Goal: Transaction & Acquisition: Book appointment/travel/reservation

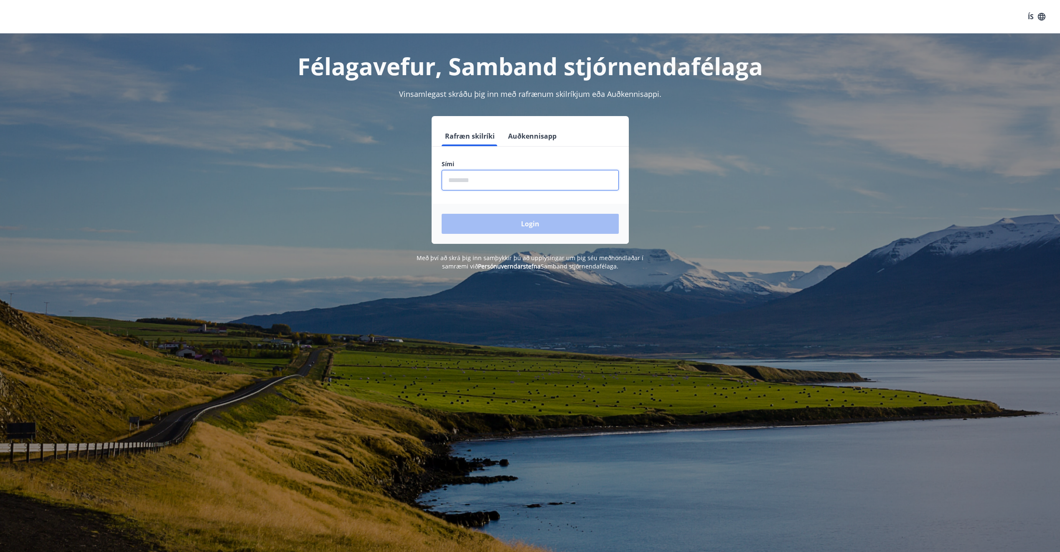
click at [513, 187] on input "phone" at bounding box center [530, 180] width 177 height 20
type input "********"
click at [522, 227] on button "Login" at bounding box center [530, 224] width 177 height 20
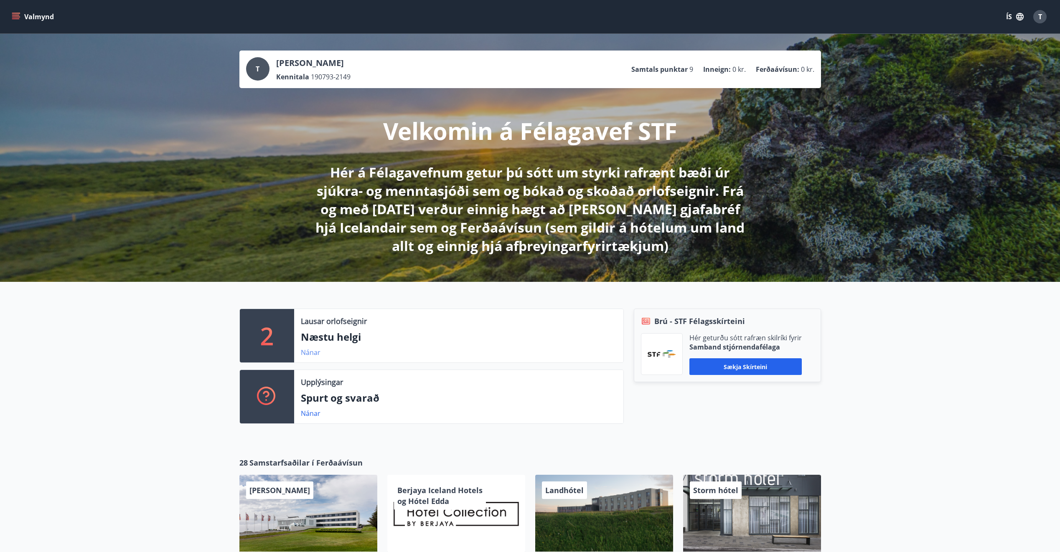
click at [305, 353] on link "Nánar" at bounding box center [311, 352] width 20 height 9
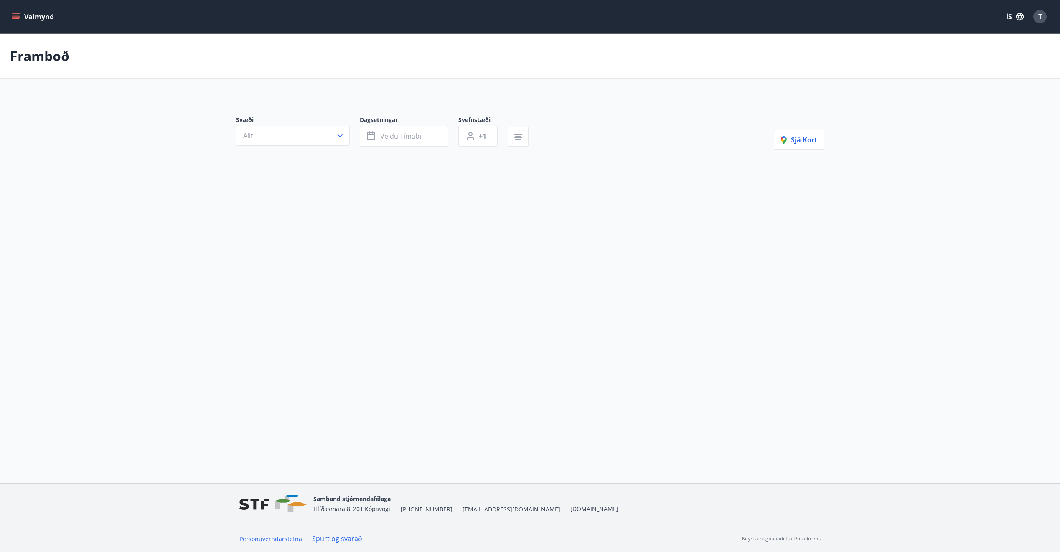
type input "*"
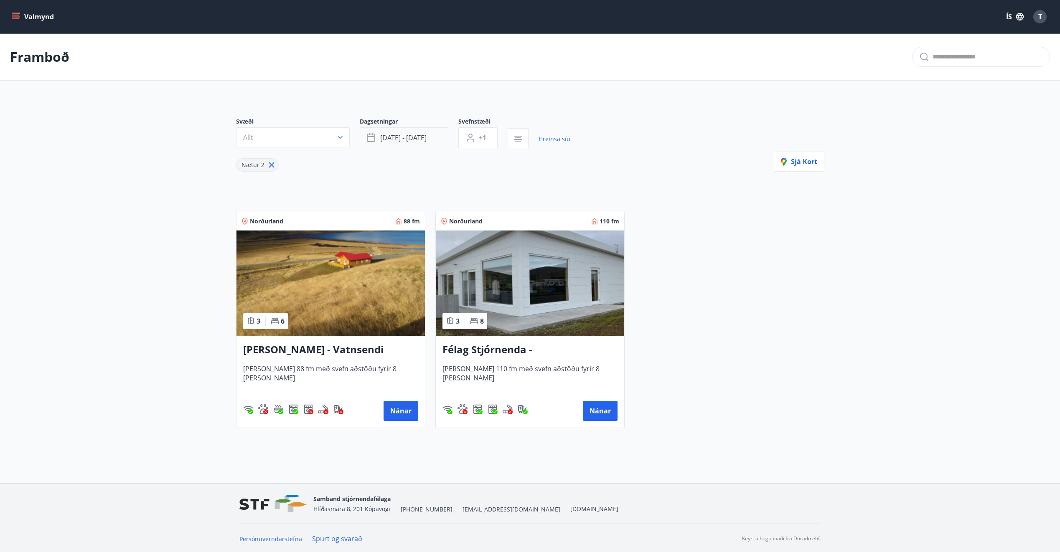
click at [382, 145] on button "sep 05 - sep 08" at bounding box center [404, 137] width 89 height 21
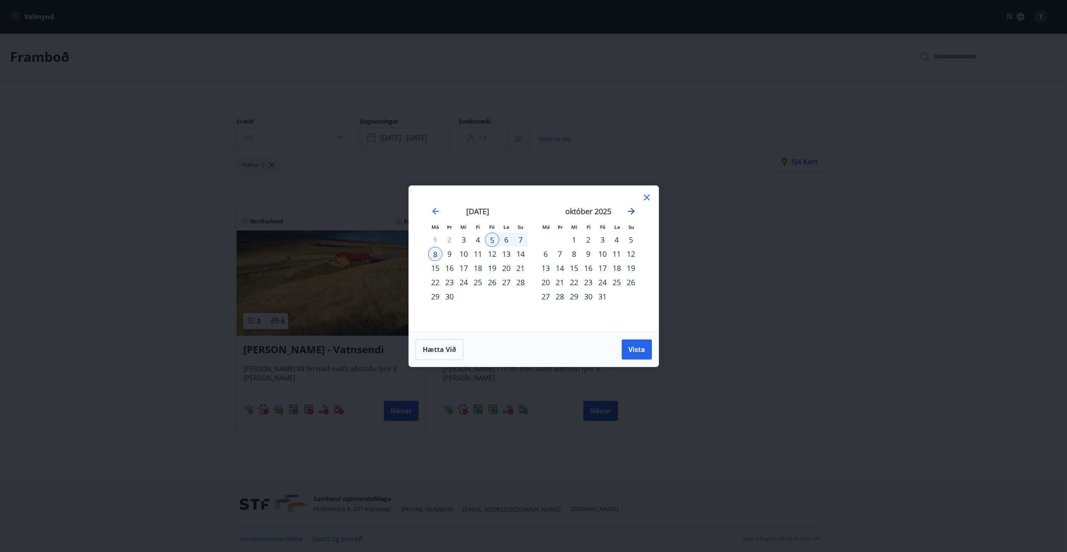
click at [630, 213] on icon "Move forward to switch to the next month." at bounding box center [631, 211] width 10 height 10
click at [433, 213] on icon "Move backward to switch to the previous month." at bounding box center [435, 211] width 7 height 7
click at [636, 211] on icon "Move forward to switch to the next month." at bounding box center [631, 211] width 10 height 10
click at [605, 297] on div "28" at bounding box center [602, 297] width 14 height 14
click at [632, 296] on div "30" at bounding box center [631, 297] width 14 height 14
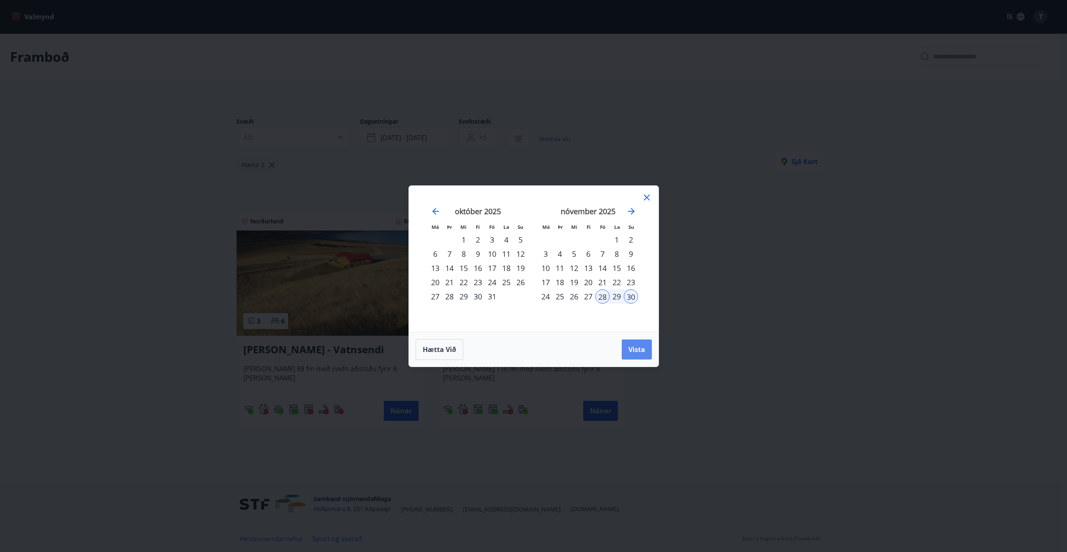
click at [633, 353] on span "Vista" at bounding box center [636, 349] width 17 height 9
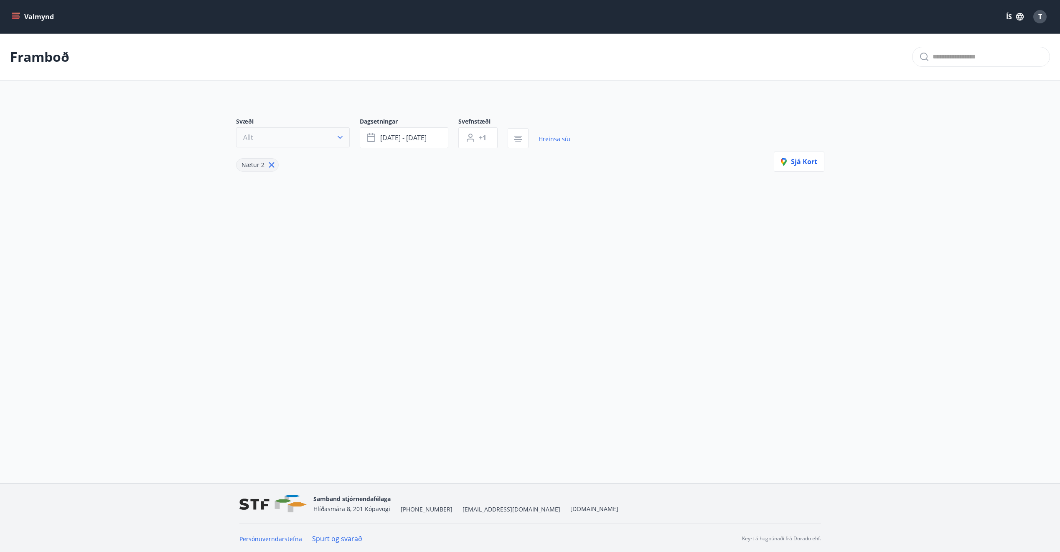
click at [334, 139] on button "Allt" at bounding box center [293, 137] width 114 height 20
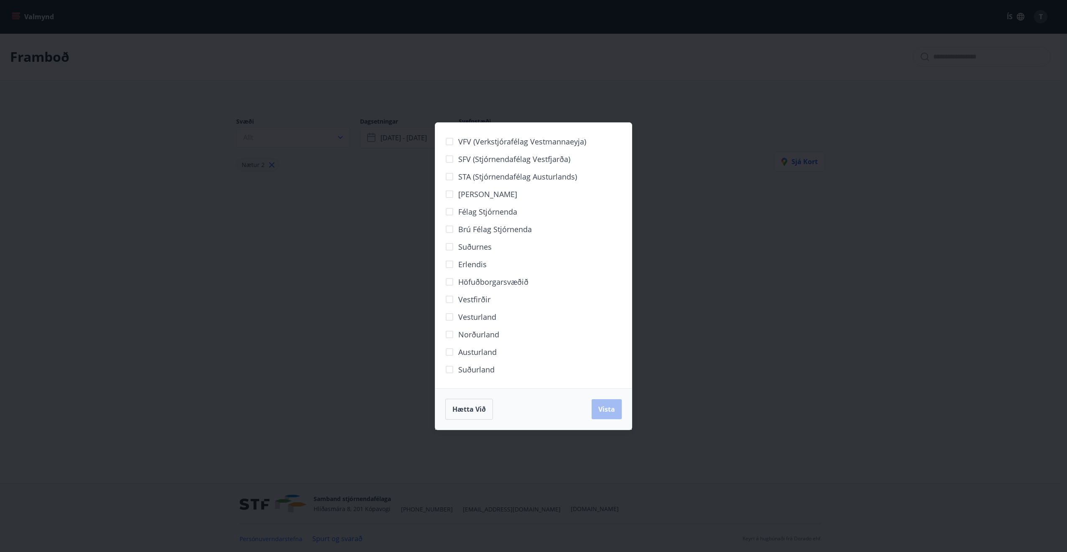
click at [487, 208] on span "Félag stjórnenda" at bounding box center [487, 211] width 59 height 11
click at [598, 408] on span "Vista" at bounding box center [606, 409] width 17 height 9
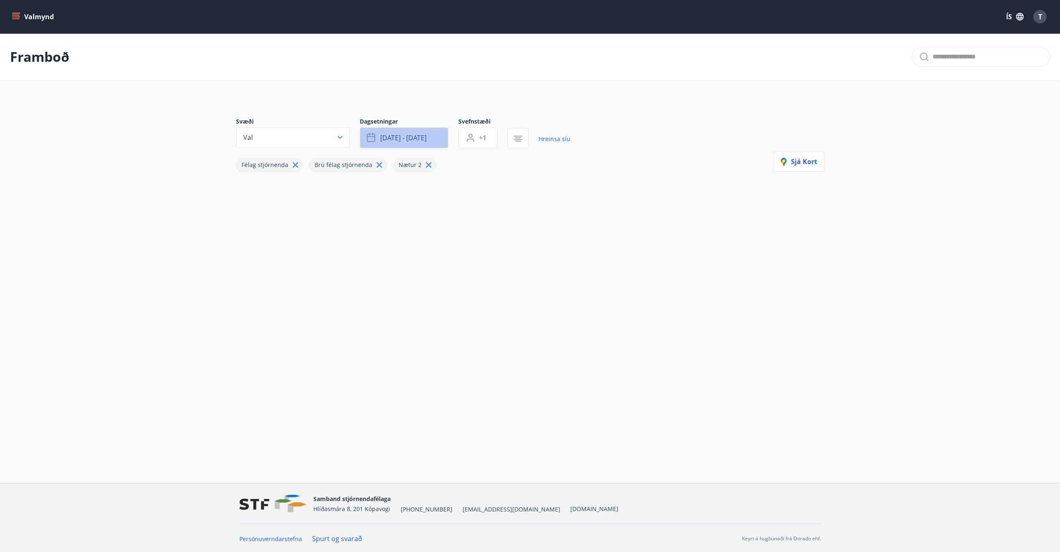
click at [430, 142] on button "nóv 28 - nóv 30" at bounding box center [404, 137] width 89 height 21
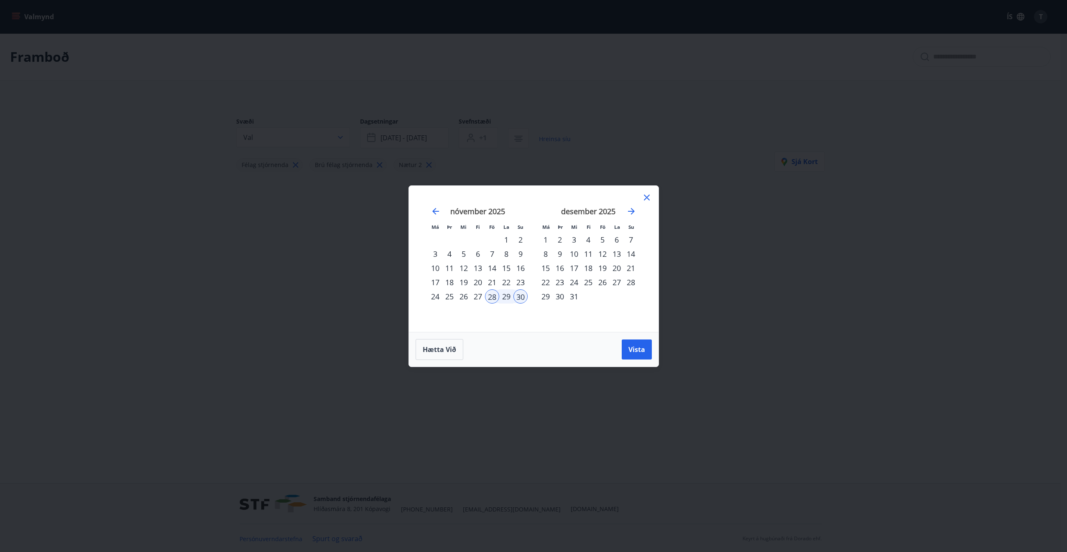
click at [601, 240] on div "5" at bounding box center [602, 240] width 14 height 14
click at [628, 241] on div "7" at bounding box center [631, 240] width 14 height 14
click at [634, 352] on span "Vista" at bounding box center [636, 349] width 17 height 9
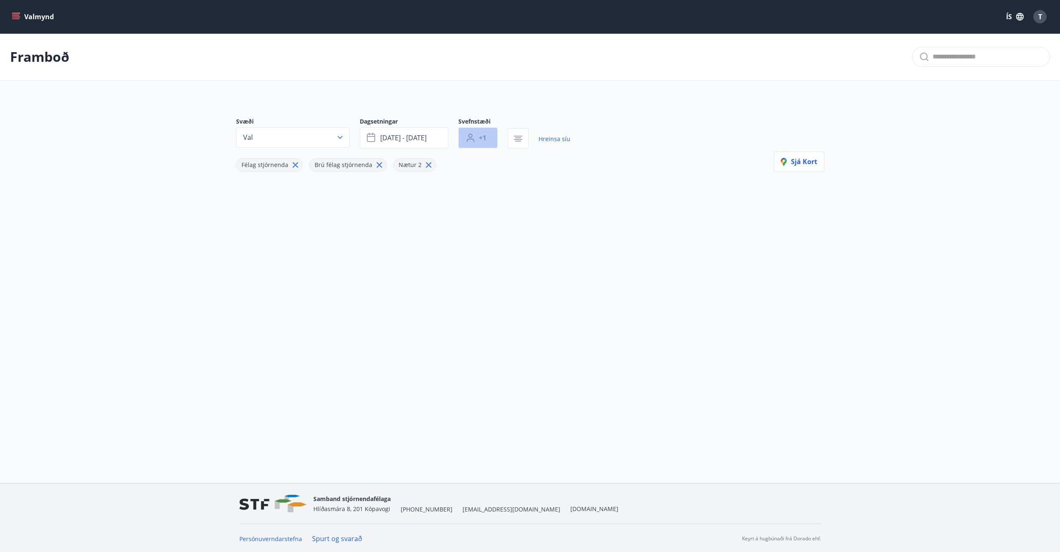
click at [473, 145] on button "+1" at bounding box center [477, 137] width 39 height 21
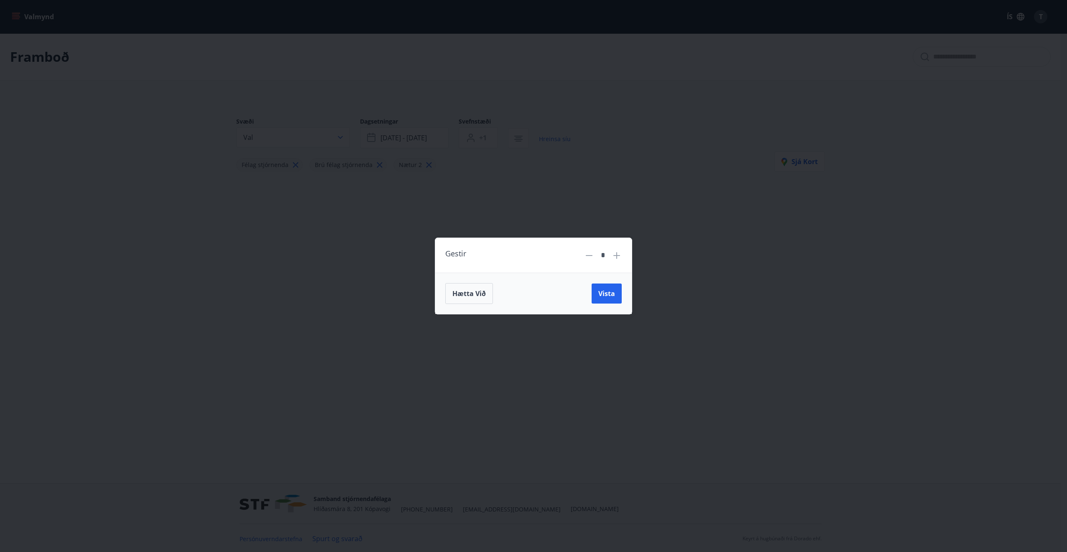
click at [619, 256] on icon at bounding box center [616, 255] width 7 height 7
click at [589, 257] on icon at bounding box center [589, 256] width 10 height 10
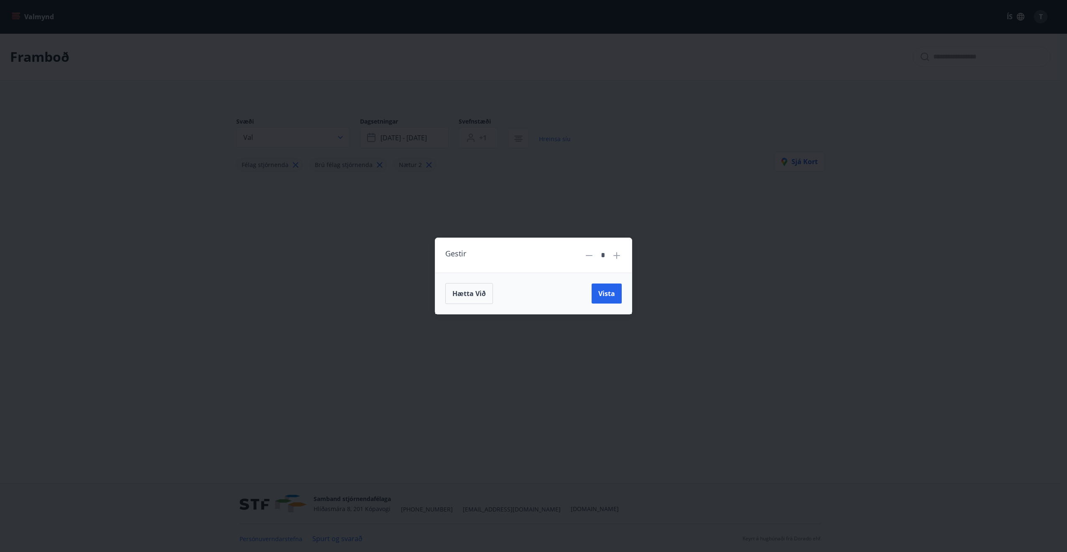
click at [589, 257] on icon at bounding box center [589, 256] width 10 height 10
type input "*"
click at [599, 289] on span "Vista" at bounding box center [606, 293] width 17 height 9
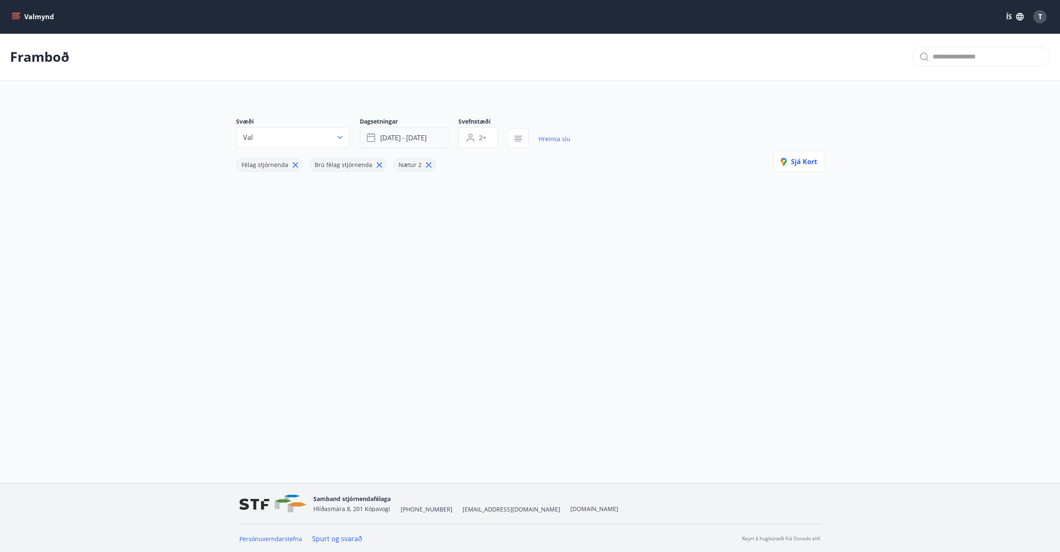
click at [402, 135] on span "des 05 - des 07" at bounding box center [403, 137] width 46 height 9
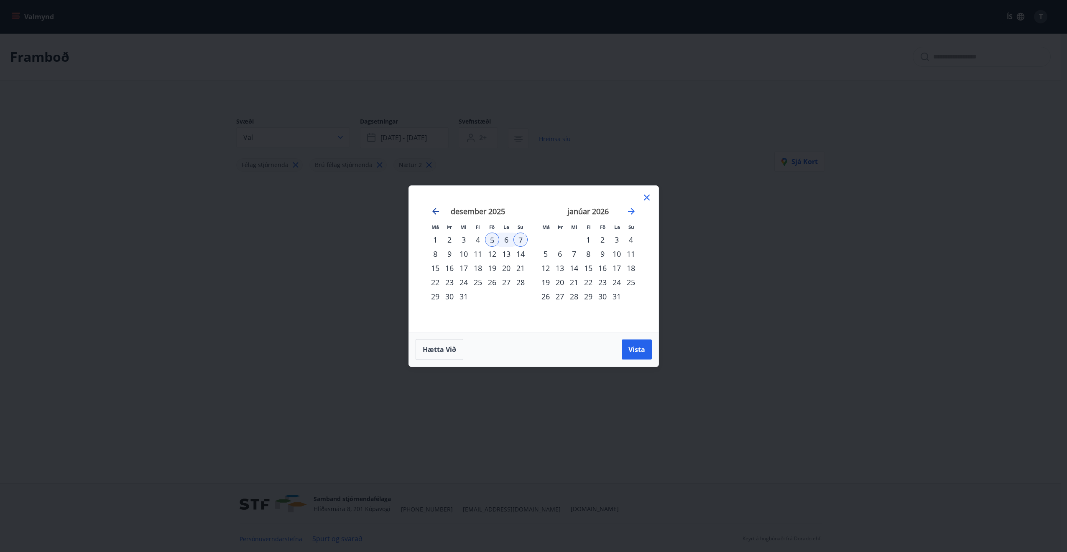
click at [438, 210] on icon "Move backward to switch to the previous month." at bounding box center [435, 211] width 10 height 10
click at [491, 298] on div "28" at bounding box center [492, 297] width 14 height 14
click at [522, 294] on div "30" at bounding box center [520, 297] width 14 height 14
click at [647, 341] on button "Vista" at bounding box center [636, 350] width 30 height 20
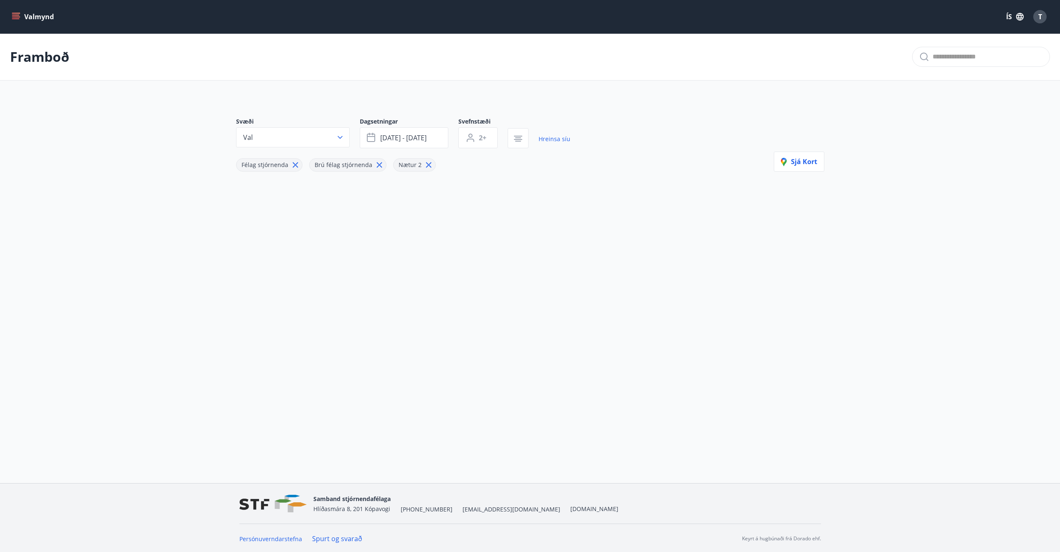
click at [291, 165] on icon at bounding box center [295, 164] width 9 height 9
click at [302, 166] on icon at bounding box center [306, 164] width 9 height 9
click at [270, 165] on icon at bounding box center [271, 164] width 9 height 9
click at [299, 137] on button "Allt" at bounding box center [293, 137] width 114 height 20
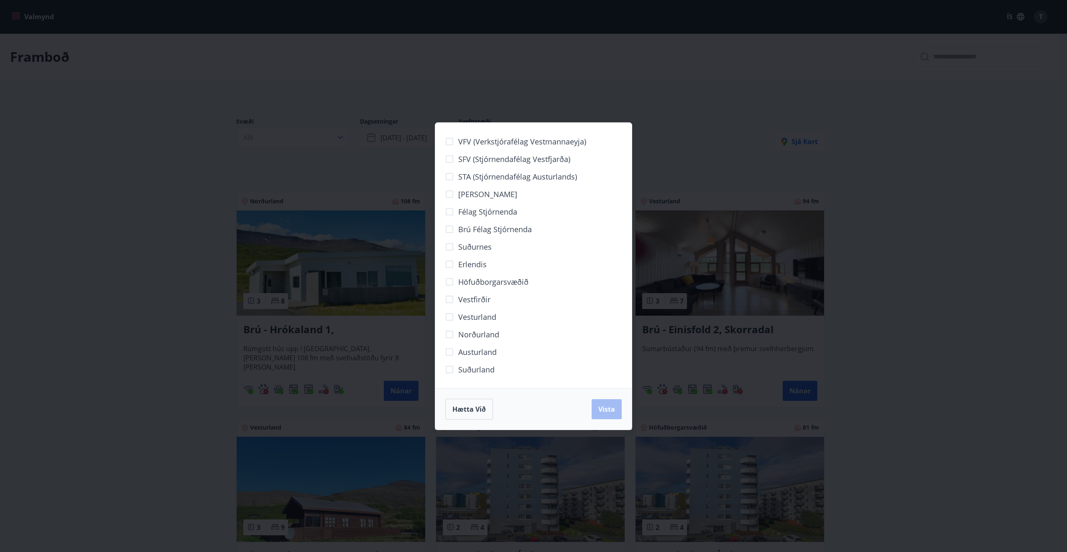
click at [601, 409] on div "Hætta við Vista" at bounding box center [533, 409] width 176 height 21
click at [451, 409] on button "Hætta við" at bounding box center [469, 409] width 48 height 21
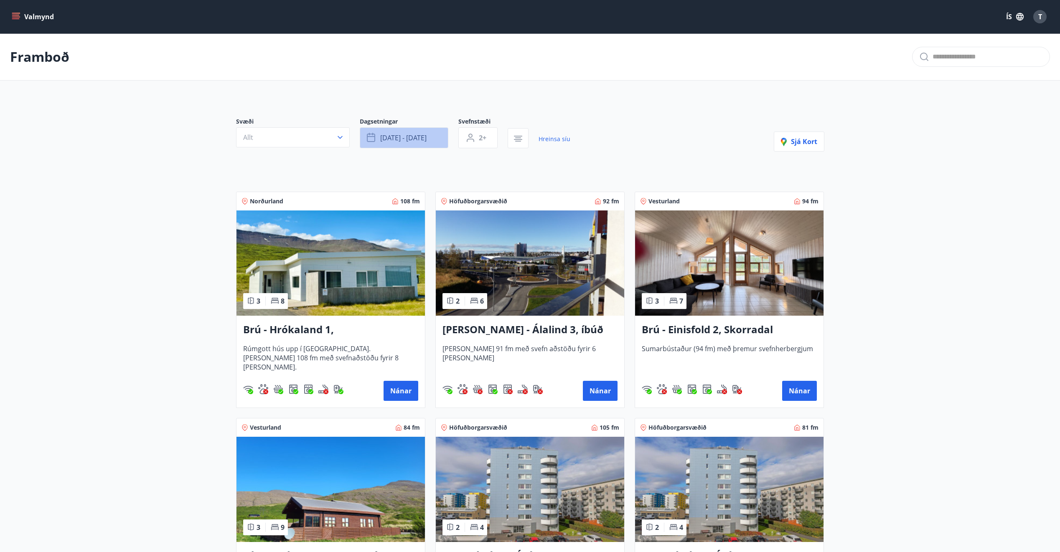
click at [404, 145] on button "nóv 28 - nóv 30" at bounding box center [404, 137] width 89 height 21
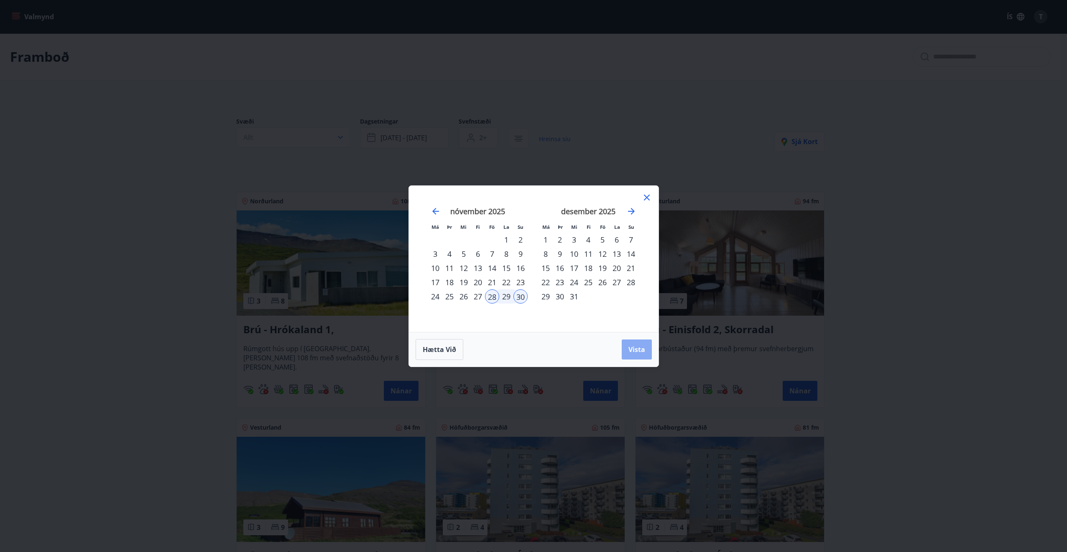
click at [631, 356] on button "Vista" at bounding box center [636, 350] width 30 height 20
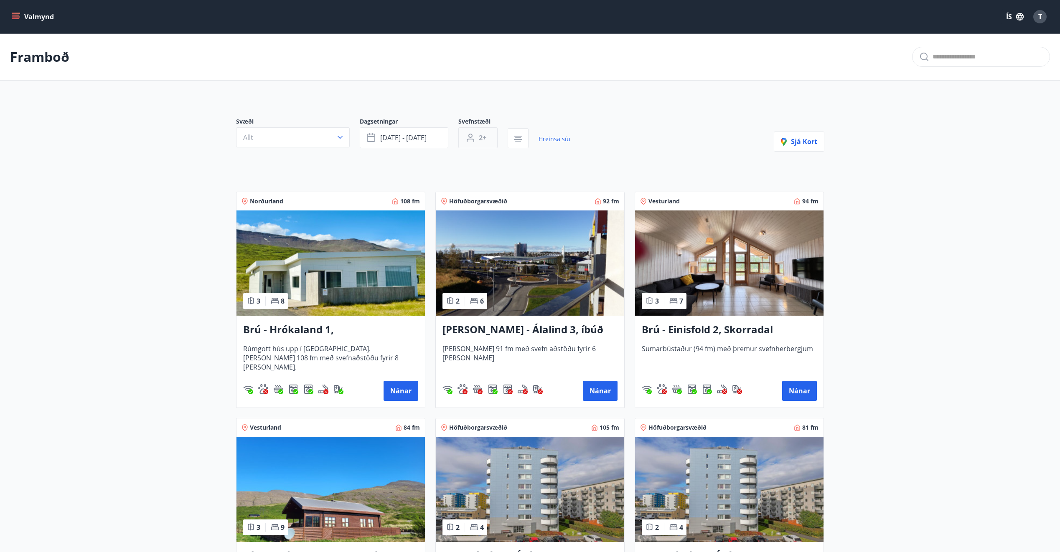
click at [483, 135] on span "2+" at bounding box center [483, 137] width 8 height 9
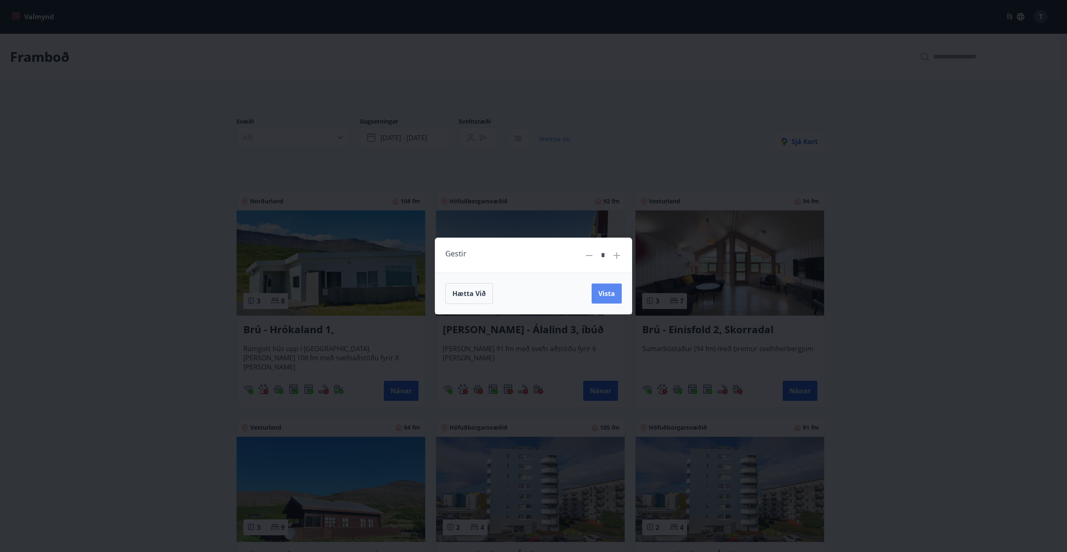
click at [603, 295] on span "Vista" at bounding box center [606, 293] width 17 height 9
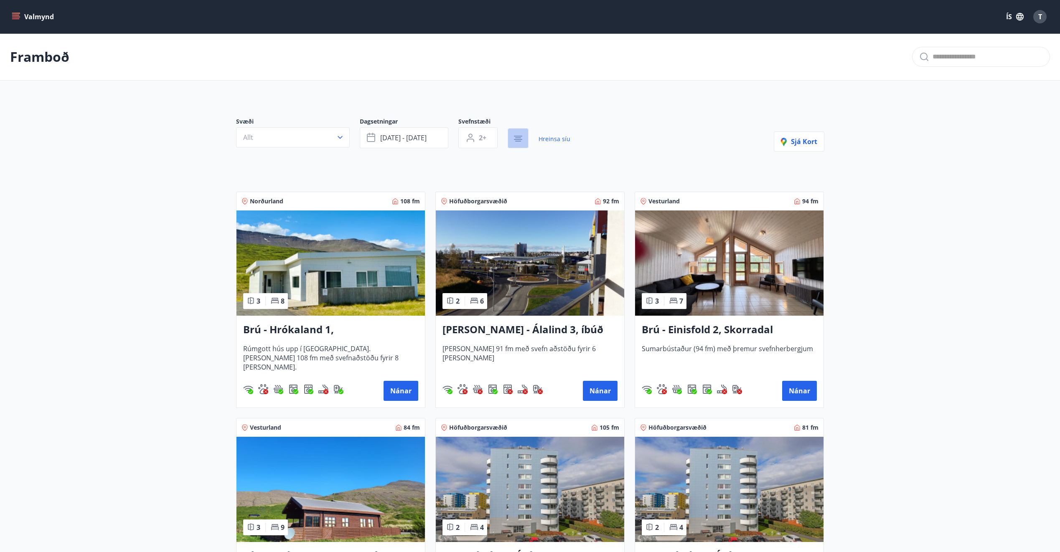
click at [522, 141] on icon "button" at bounding box center [518, 139] width 10 height 10
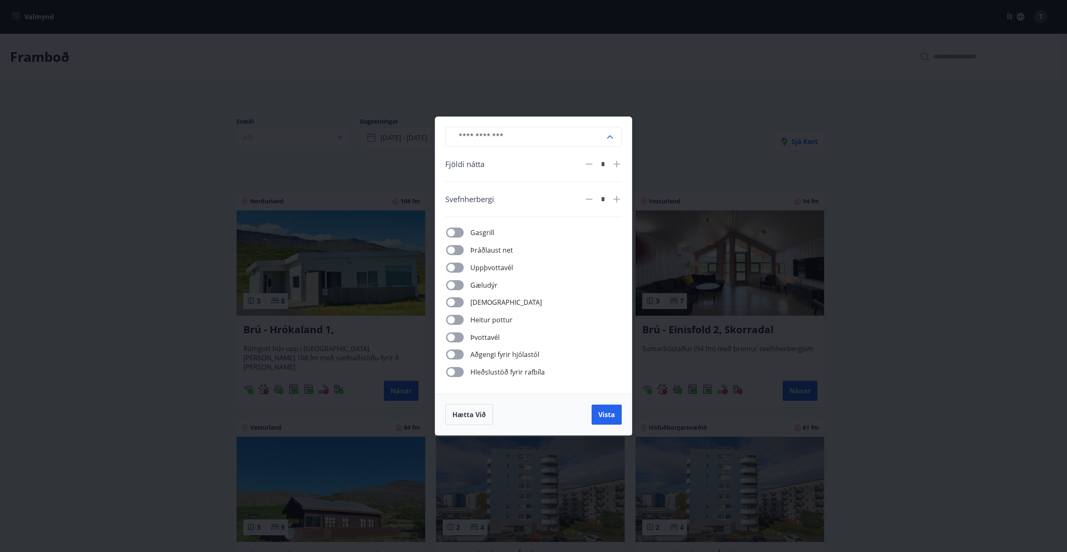
click at [615, 166] on icon at bounding box center [616, 164] width 10 height 10
click at [609, 418] on span "Vista" at bounding box center [606, 414] width 17 height 9
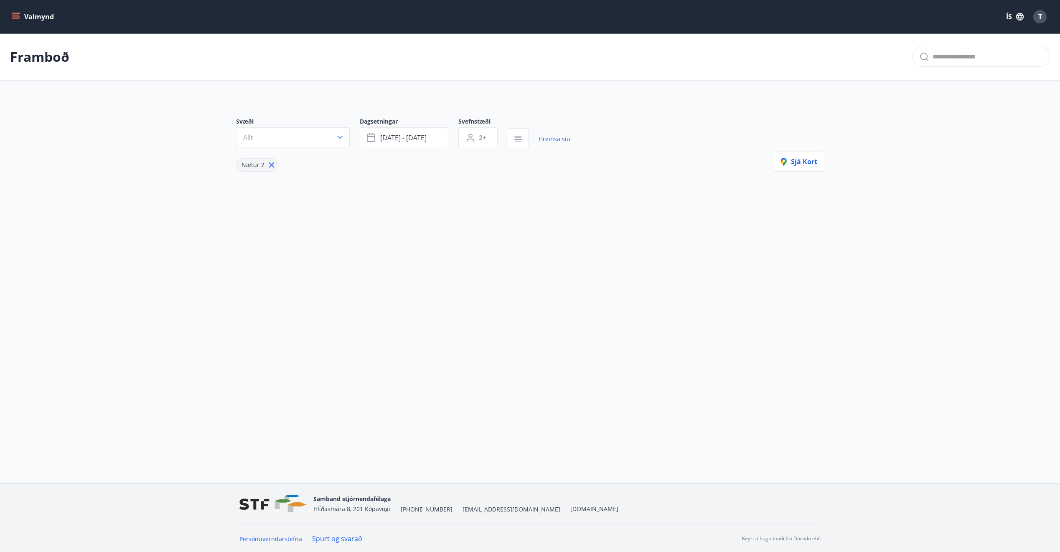
click at [269, 168] on icon at bounding box center [271, 164] width 9 height 9
type input "*"
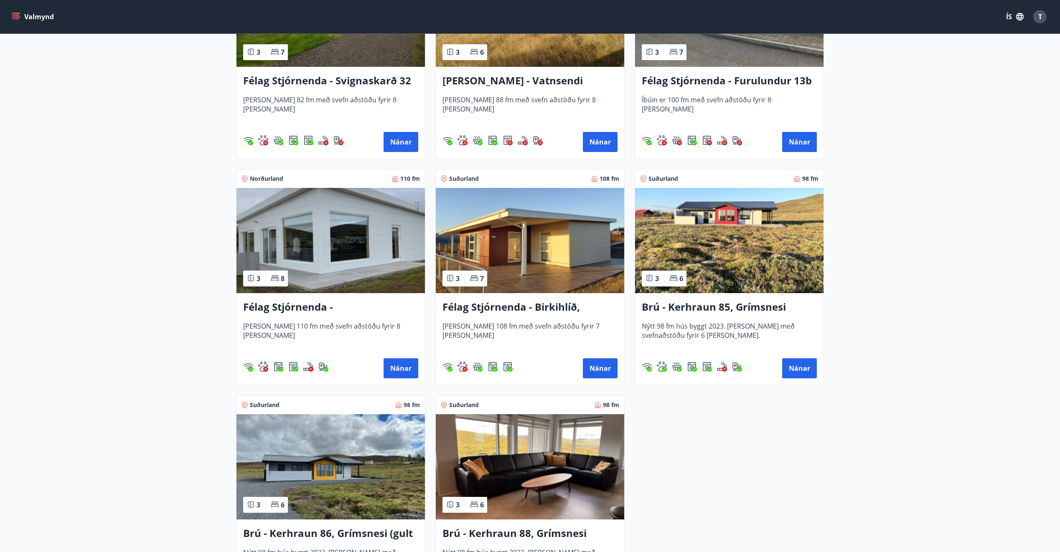
scroll to position [1212, 0]
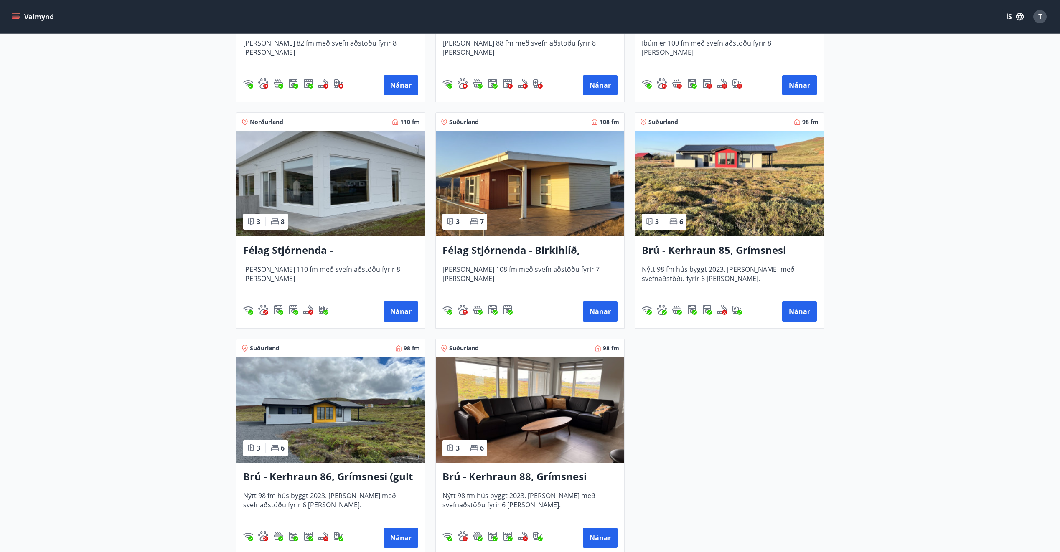
click at [361, 403] on img at bounding box center [331, 410] width 188 height 105
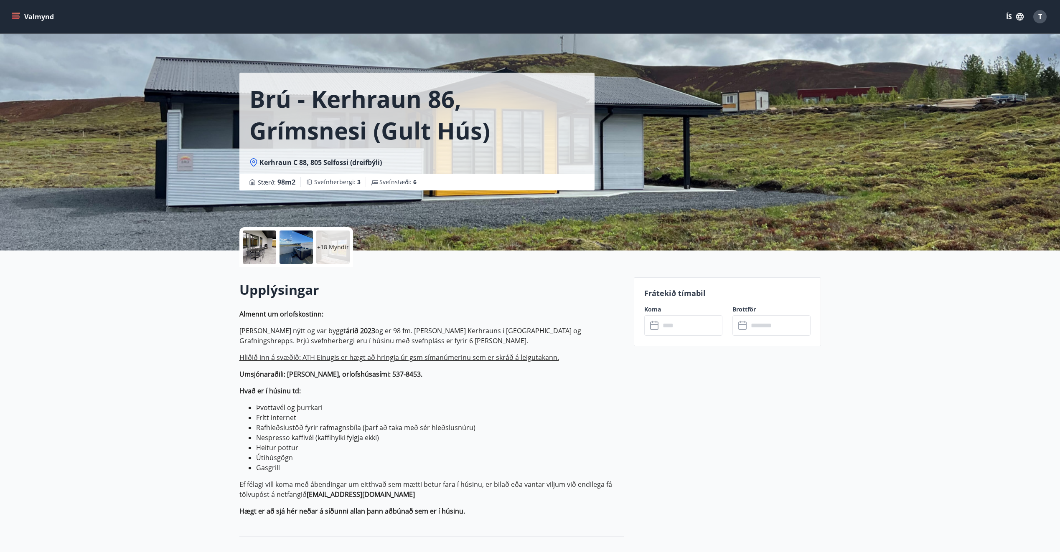
click at [670, 325] on input "text" at bounding box center [691, 326] width 62 height 20
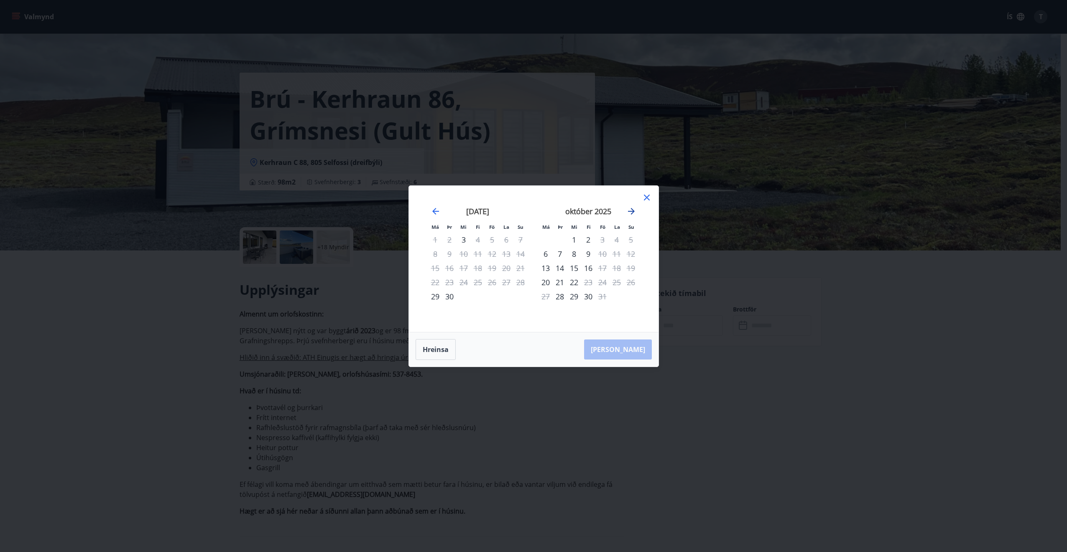
click at [631, 211] on icon "Move forward to switch to the next month." at bounding box center [631, 211] width 10 height 10
click at [601, 298] on div "28" at bounding box center [602, 297] width 14 height 14
click at [631, 296] on div "30" at bounding box center [631, 297] width 14 height 14
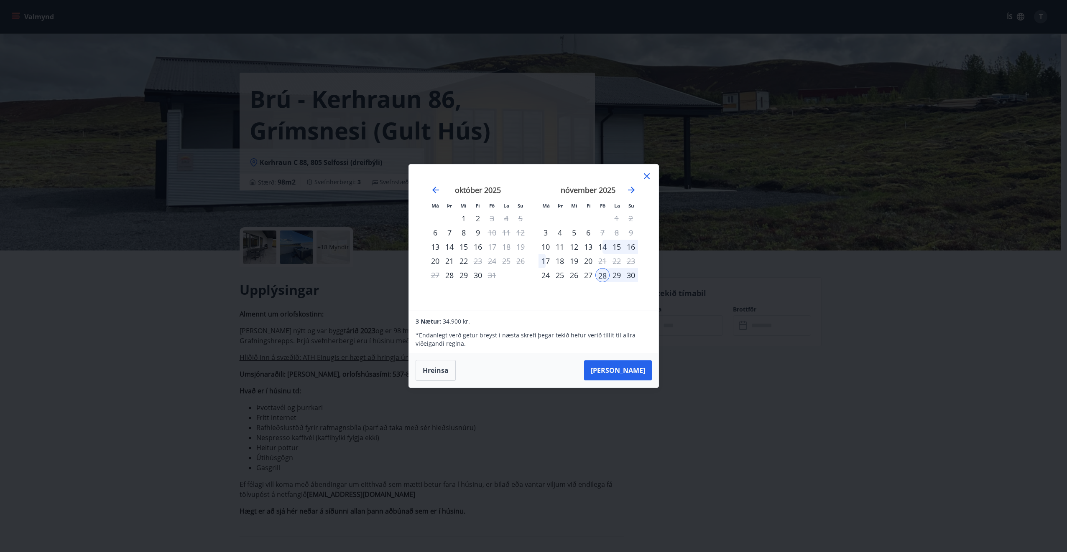
click at [629, 280] on div "30" at bounding box center [631, 275] width 14 height 14
click at [631, 368] on button "Taka Frá" at bounding box center [618, 371] width 68 height 20
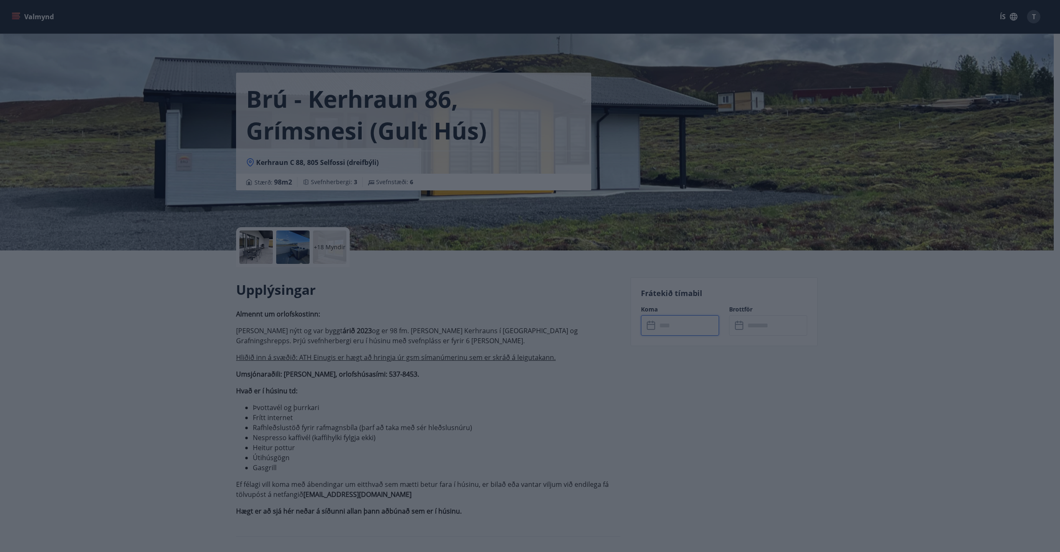
type input "******"
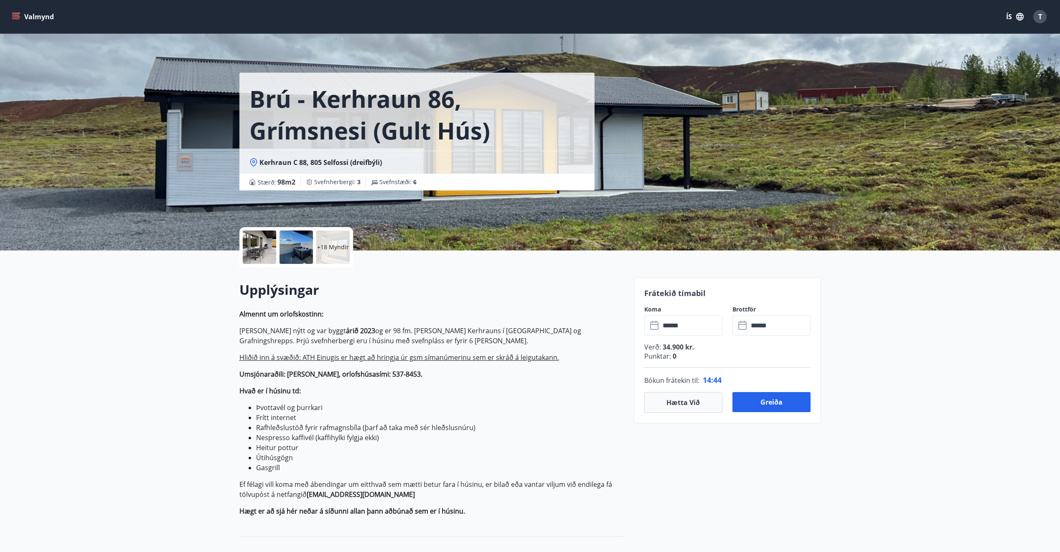
click at [768, 325] on input "******" at bounding box center [779, 326] width 62 height 20
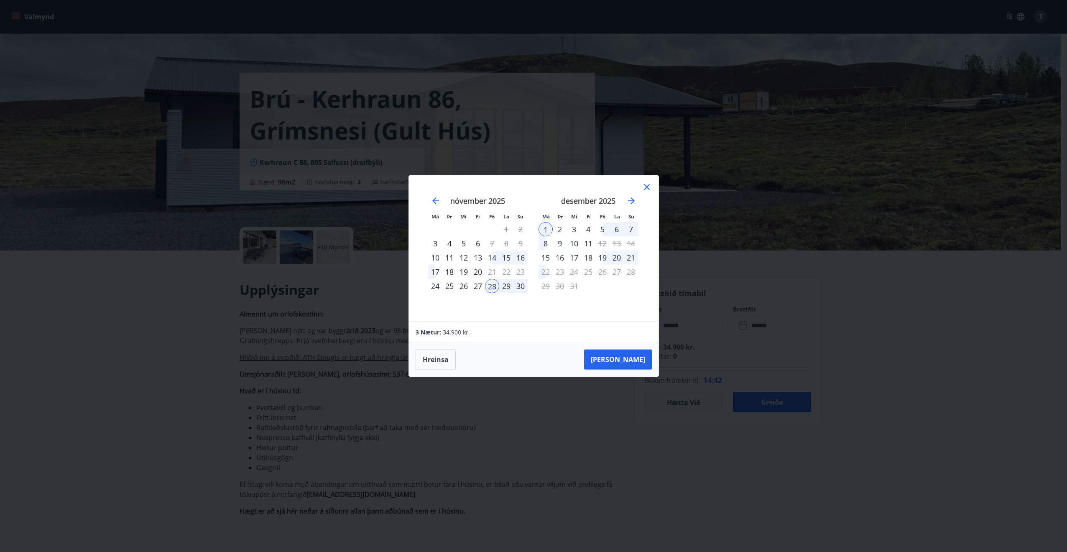
click at [521, 285] on div "30" at bounding box center [520, 286] width 14 height 14
click at [545, 229] on div "1" at bounding box center [545, 229] width 14 height 14
click at [520, 288] on div "30" at bounding box center [520, 286] width 14 height 14
click at [489, 287] on div "28" at bounding box center [492, 286] width 14 height 14
click at [649, 186] on icon at bounding box center [647, 187] width 10 height 10
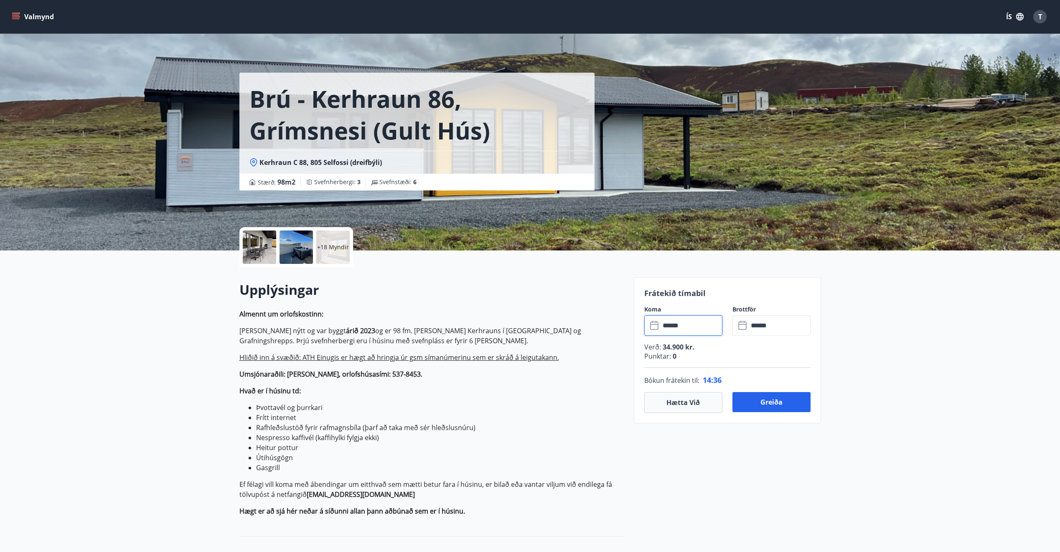
click at [708, 321] on input "******" at bounding box center [691, 326] width 62 height 20
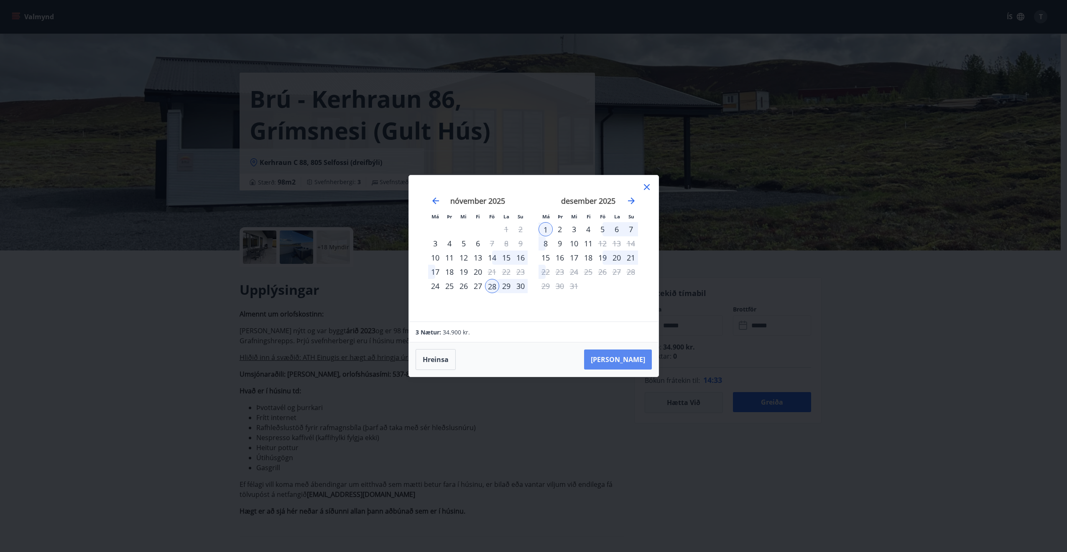
click at [638, 351] on button "Taka Frá" at bounding box center [618, 360] width 68 height 20
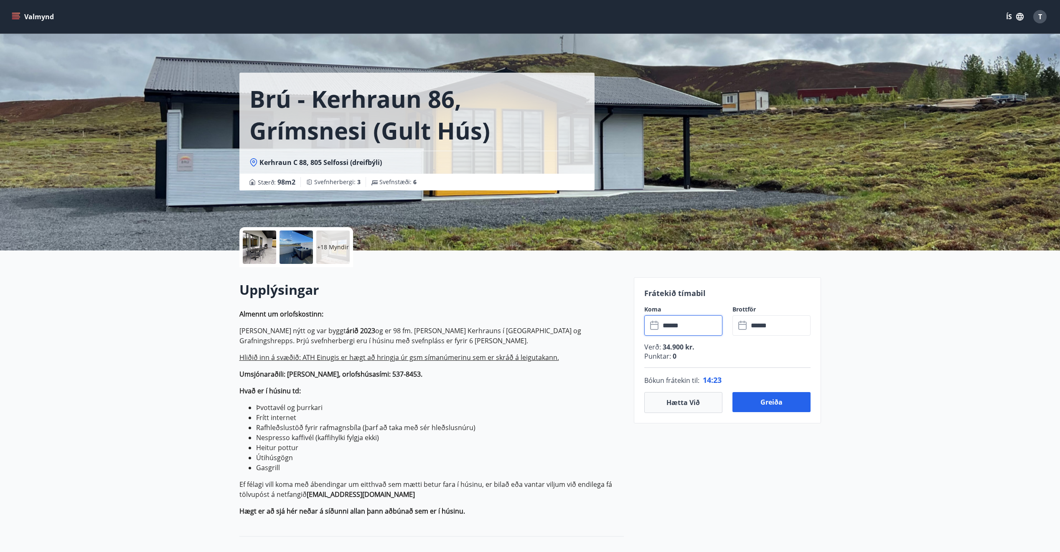
click at [266, 249] on div at bounding box center [259, 247] width 33 height 33
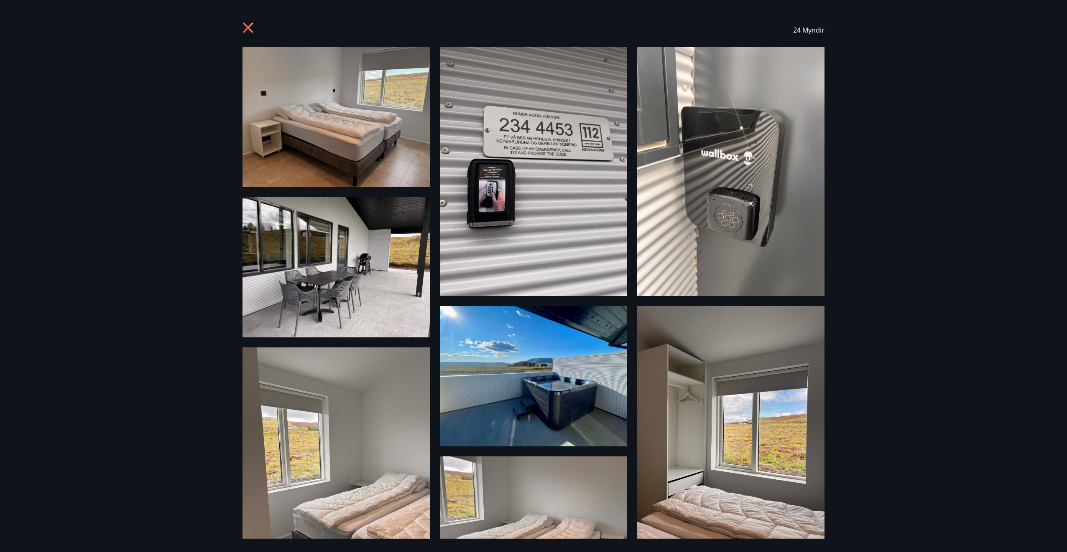
click at [247, 28] on icon at bounding box center [248, 28] width 10 height 10
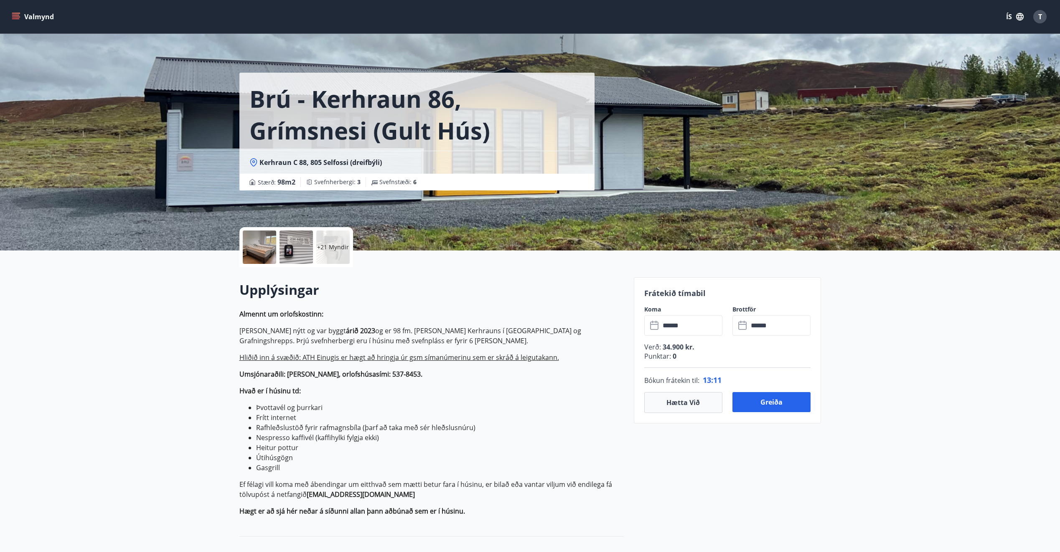
click at [682, 334] on input "******" at bounding box center [691, 326] width 62 height 20
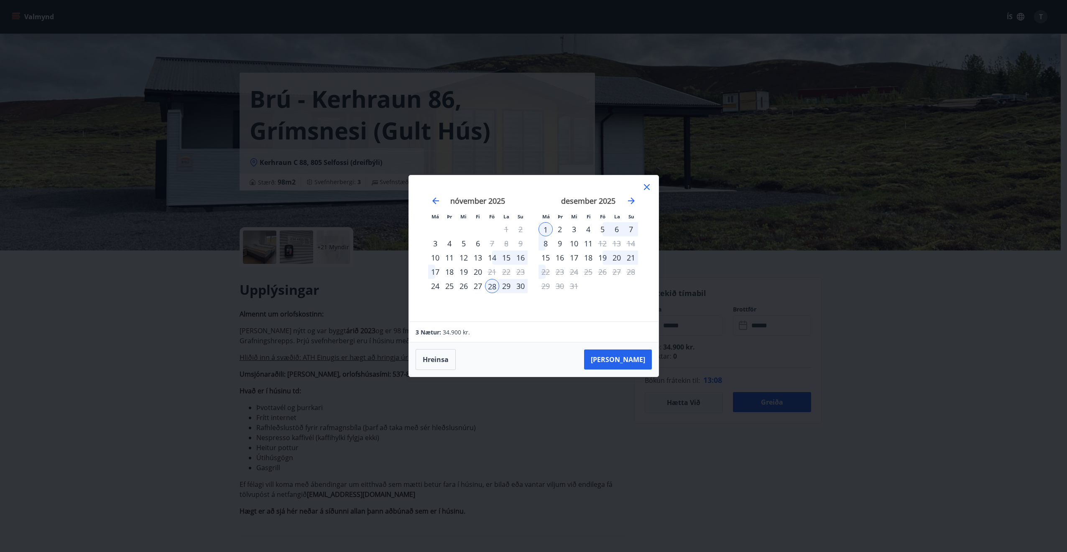
click at [603, 229] on div "5" at bounding box center [602, 229] width 14 height 14
click at [634, 229] on div "7" at bounding box center [631, 229] width 14 height 14
click at [633, 227] on div "7" at bounding box center [631, 229] width 14 height 14
click at [629, 230] on div "7" at bounding box center [631, 229] width 14 height 14
click at [633, 363] on button "Taka Frá" at bounding box center [618, 360] width 68 height 20
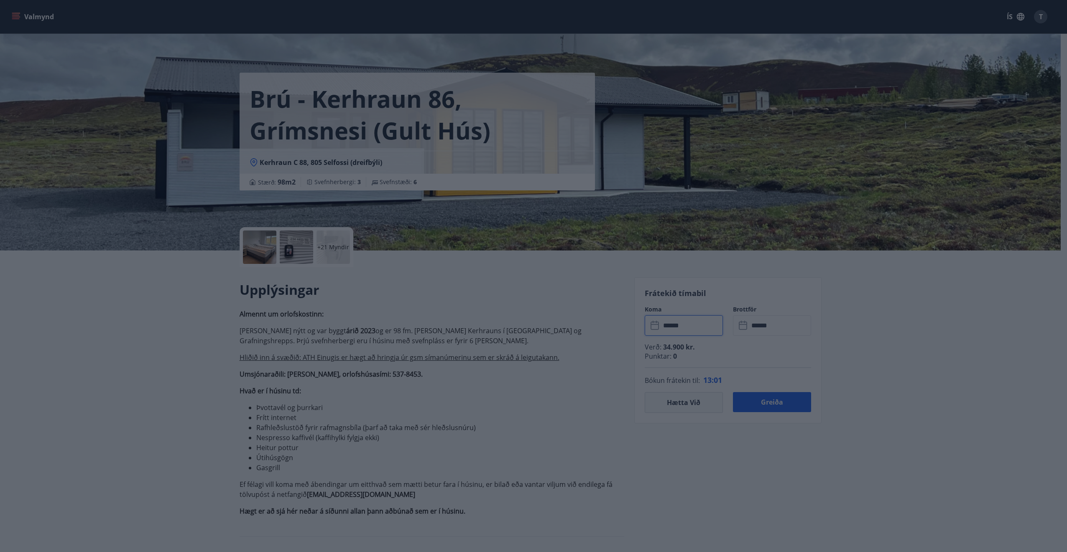
type input "******"
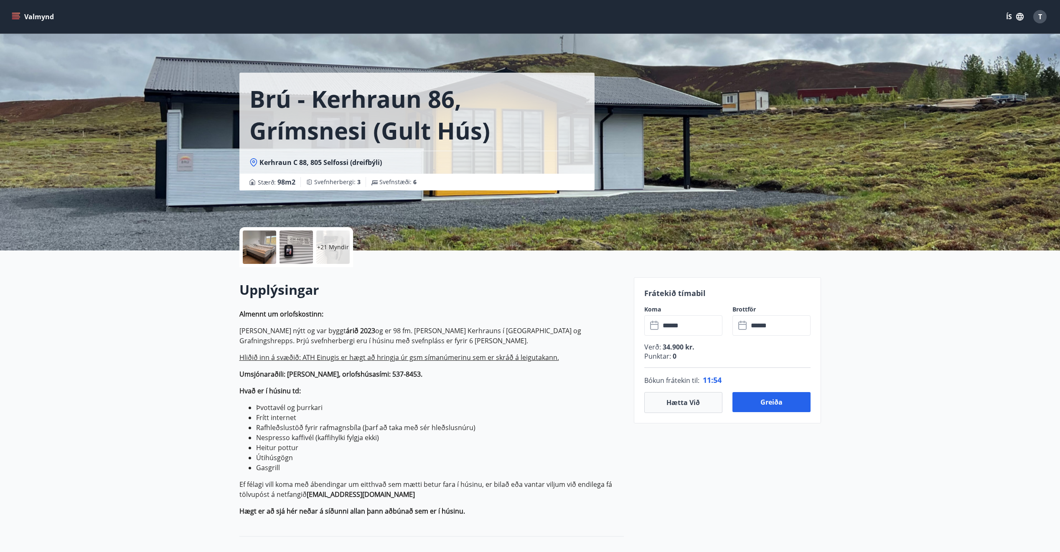
click at [664, 354] on p "Punktar : 0" at bounding box center [727, 356] width 166 height 9
click at [674, 356] on span "0" at bounding box center [673, 356] width 5 height 9
drag, startPoint x: 679, startPoint y: 357, endPoint x: 662, endPoint y: 353, distance: 16.8
click at [662, 353] on p "Punktar : 0" at bounding box center [727, 356] width 166 height 9
drag, startPoint x: 662, startPoint y: 353, endPoint x: 682, endPoint y: 356, distance: 20.4
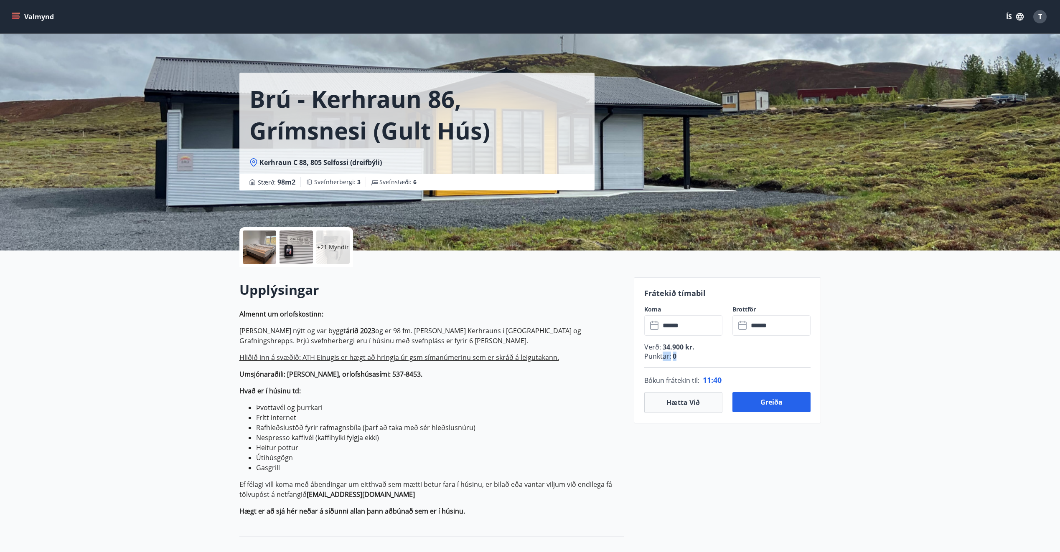
click at [682, 356] on p "Punktar : 0" at bounding box center [727, 356] width 166 height 9
click at [677, 356] on p "Punktar : 0" at bounding box center [727, 356] width 166 height 9
click at [769, 407] on button "Greiða" at bounding box center [772, 402] width 78 height 20
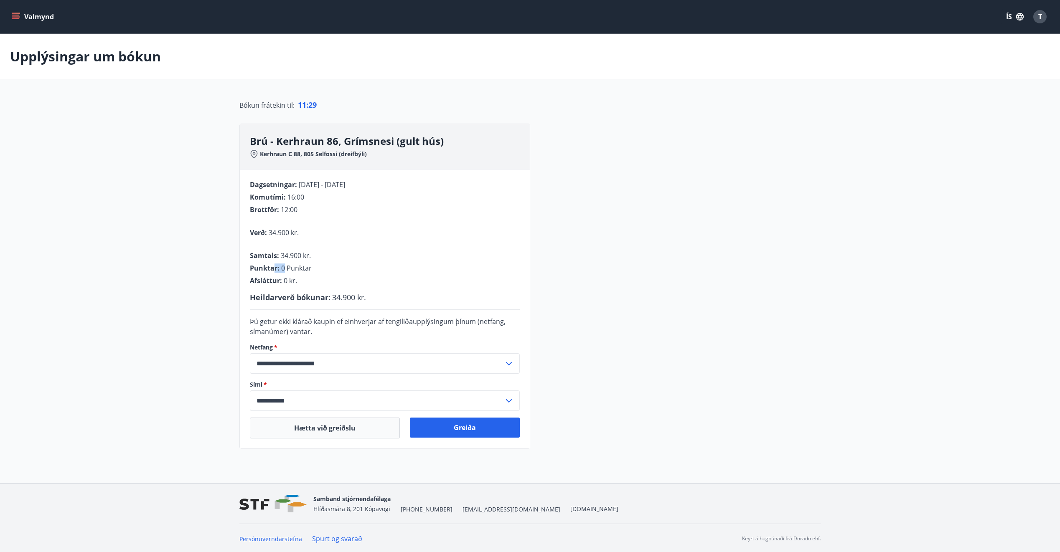
drag, startPoint x: 283, startPoint y: 268, endPoint x: 275, endPoint y: 268, distance: 8.4
click at [275, 268] on div "Punktar : 0 Punktar" at bounding box center [385, 268] width 270 height 9
click at [449, 298] on div "Heildarverð bókunar : 34.900 kr." at bounding box center [385, 297] width 270 height 11
drag, startPoint x: 358, startPoint y: 298, endPoint x: 333, endPoint y: 299, distance: 25.1
click at [333, 299] on span "34.900 kr." at bounding box center [349, 298] width 34 height 10
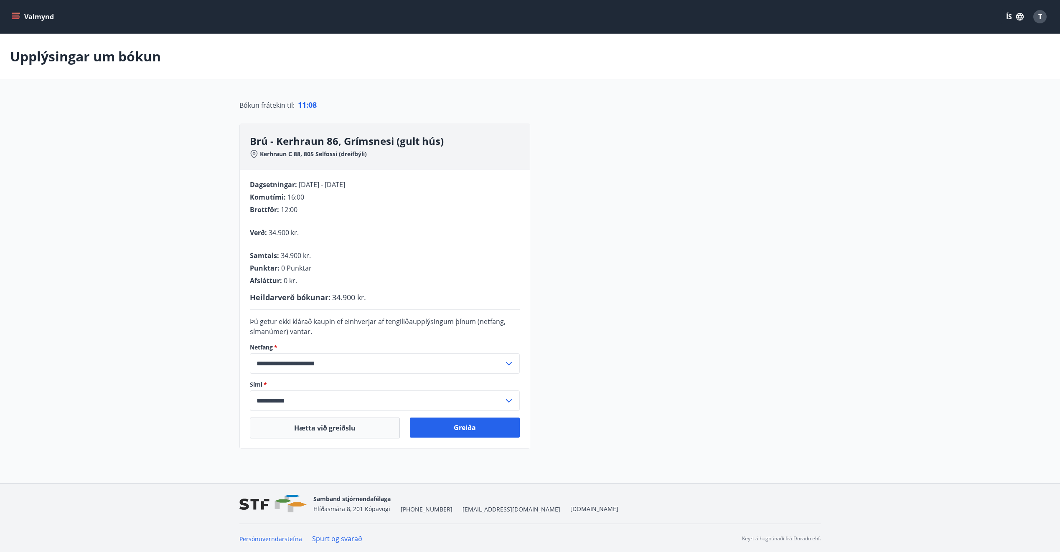
click at [978, 237] on main "**********" at bounding box center [530, 241] width 1060 height 415
drag, startPoint x: 336, startPoint y: 180, endPoint x: 396, endPoint y: 175, distance: 60.4
click at [396, 175] on div "**********" at bounding box center [385, 309] width 290 height 279
drag, startPoint x: 396, startPoint y: 175, endPoint x: 418, endPoint y: 200, distance: 33.1
click at [418, 200] on div "Komutími : 16:00" at bounding box center [385, 197] width 270 height 9
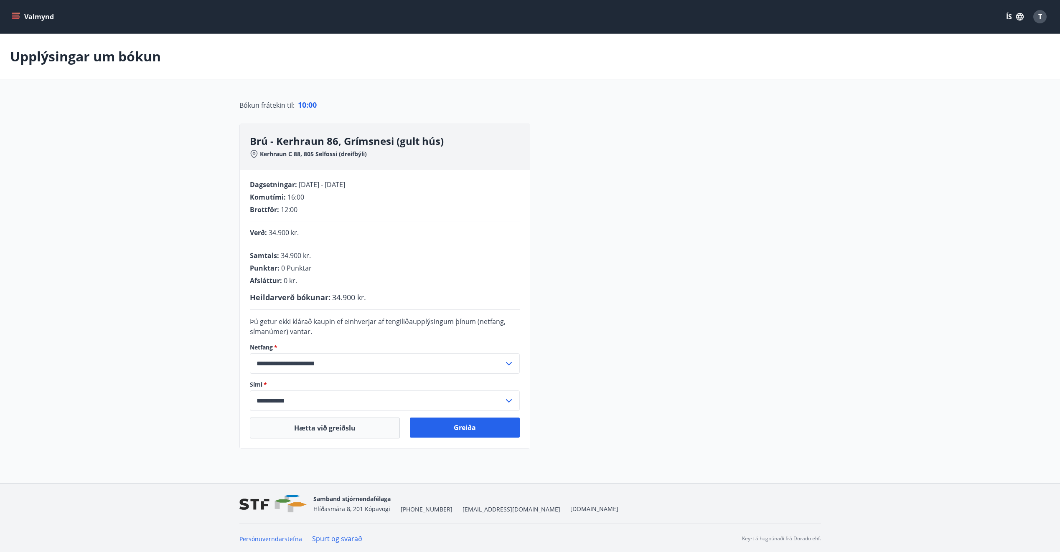
click at [28, 17] on button "Valmynd" at bounding box center [33, 16] width 47 height 15
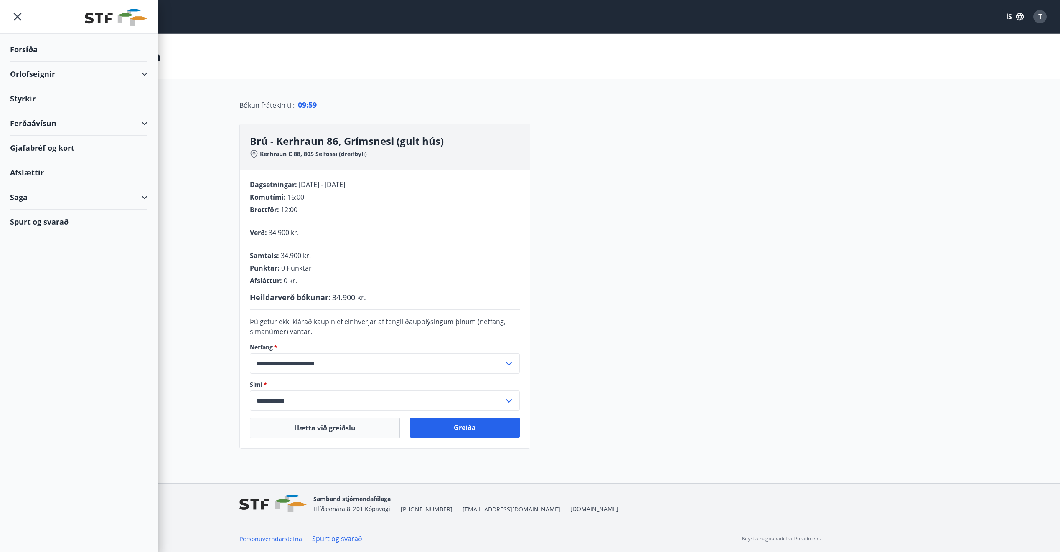
click at [32, 49] on div "Forsíða" at bounding box center [78, 49] width 137 height 25
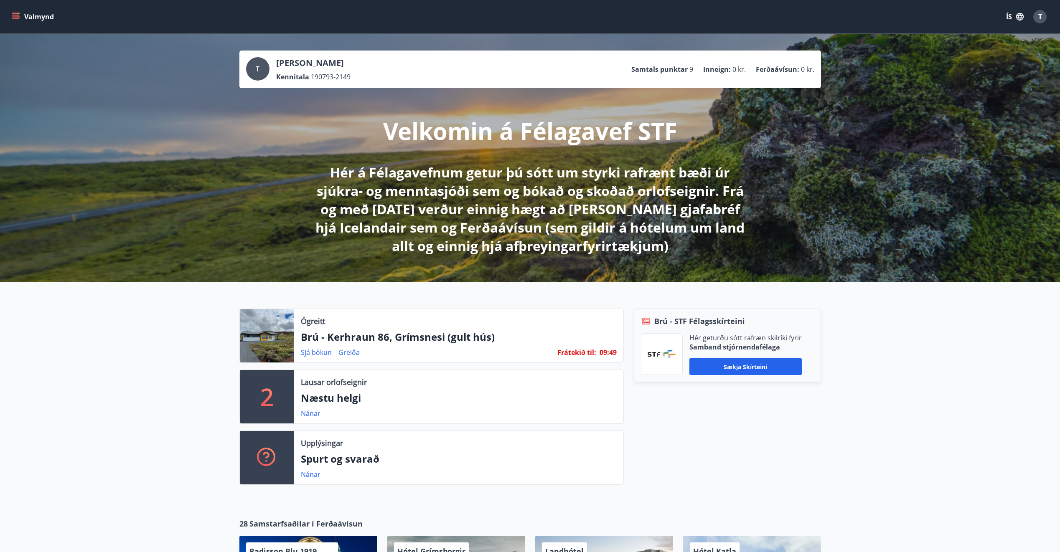
click at [687, 69] on p "Samtals punktar" at bounding box center [659, 69] width 56 height 9
click at [680, 68] on p "Samtals punktar" at bounding box center [659, 69] width 56 height 9
click at [330, 79] on span "190793-2149" at bounding box center [331, 76] width 40 height 9
click at [316, 354] on link "Sjá bókun" at bounding box center [316, 352] width 31 height 9
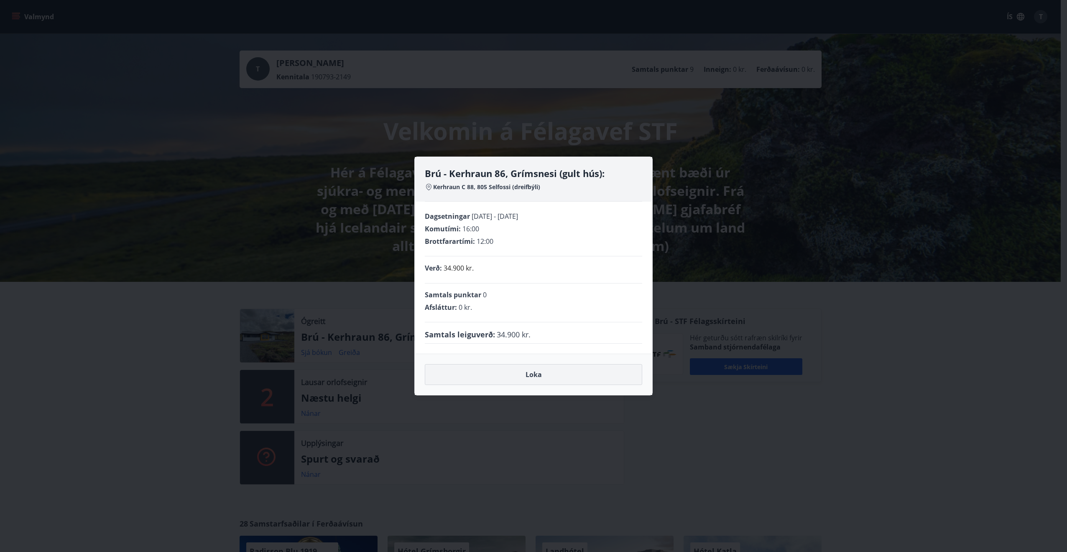
click at [578, 376] on button "Loka" at bounding box center [533, 374] width 217 height 21
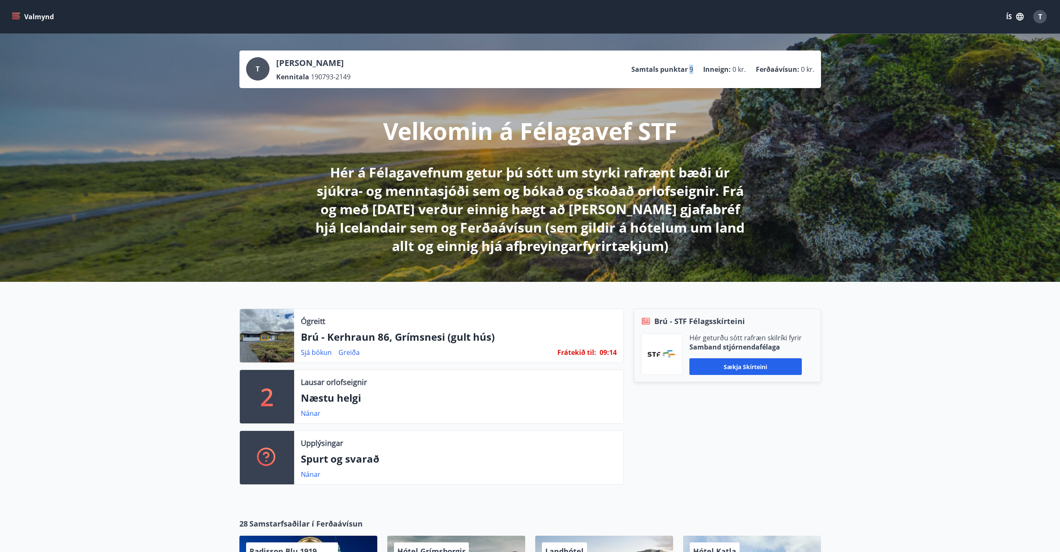
drag, startPoint x: 697, startPoint y: 70, endPoint x: 690, endPoint y: 69, distance: 7.2
click at [690, 69] on ul "Samtals punktar 9 Inneign : 0 kr. Ferðaávísun : 0 kr." at bounding box center [722, 69] width 183 height 16
drag, startPoint x: 690, startPoint y: 69, endPoint x: 653, endPoint y: 77, distance: 37.6
click at [608, 83] on div "T Thelma Björk Hlynsdóttir Kennitala 190793-2149 Samtals punktar 9 Inneign : 0 …" at bounding box center [530, 70] width 582 height 38
click at [254, 66] on div "T" at bounding box center [257, 68] width 23 height 23
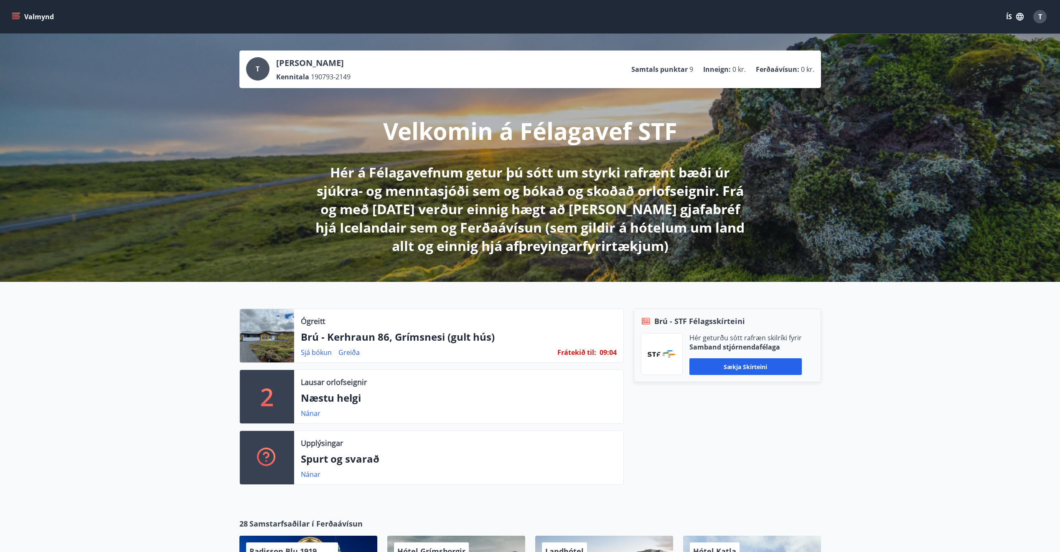
click at [256, 70] on span "T" at bounding box center [258, 68] width 4 height 9
click at [315, 354] on link "Sjá bókun" at bounding box center [316, 352] width 31 height 9
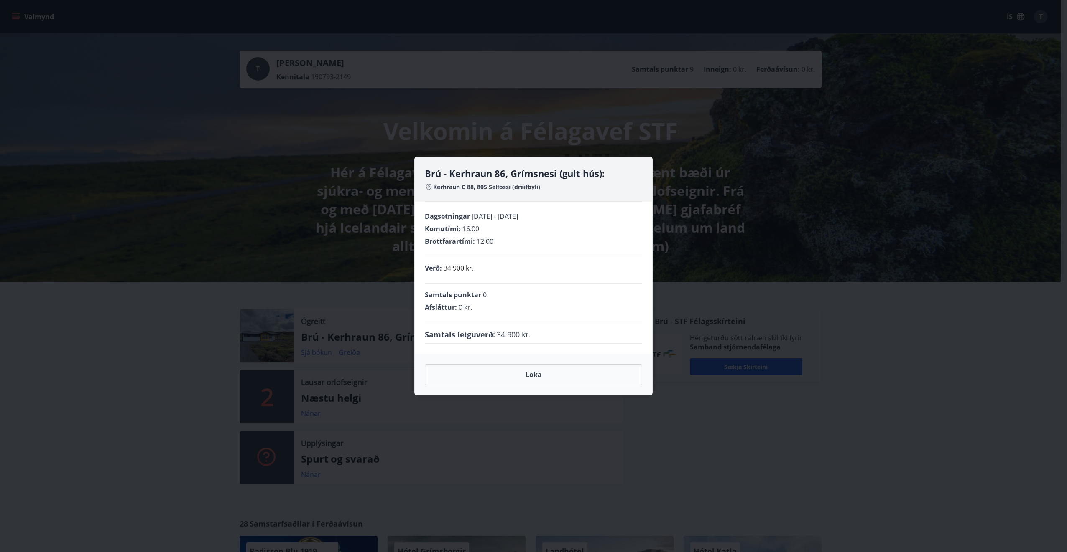
click at [463, 282] on div "Verð : 34.900 kr." at bounding box center [533, 270] width 217 height 27
click at [463, 266] on p "34.900 kr." at bounding box center [458, 268] width 30 height 10
click at [461, 242] on span "Brottfarartími :" at bounding box center [450, 241] width 50 height 9
click at [450, 207] on div "Dagsetningar 05.12.2025 - 08.12.2025 Komutími : 16:00 Brottfarartími : 12:00 Ve…" at bounding box center [533, 278] width 237 height 152
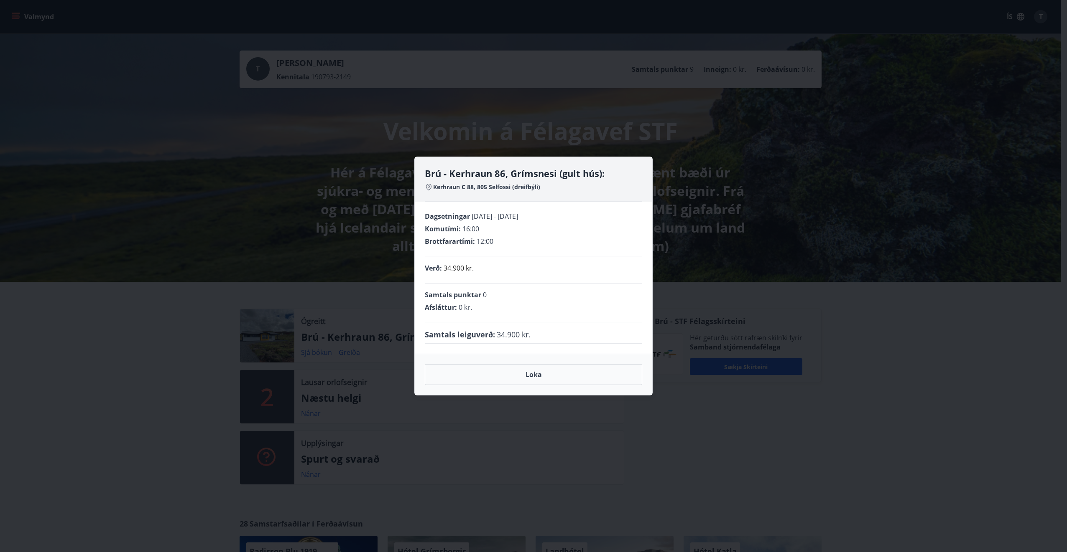
drag, startPoint x: 452, startPoint y: 249, endPoint x: 469, endPoint y: 351, distance: 104.3
click at [452, 249] on div "Dagsetningar 05.12.2025 - 08.12.2025 Komutími : 16:00 Brottfarartími : 12:00" at bounding box center [533, 234] width 217 height 45
click at [463, 320] on div "Samtals punktar 0 Afsláttur : 0 kr." at bounding box center [533, 303] width 217 height 39
click at [455, 298] on span "Samtals punktar" at bounding box center [453, 294] width 56 height 9
drag, startPoint x: 437, startPoint y: 319, endPoint x: 500, endPoint y: 331, distance: 63.8
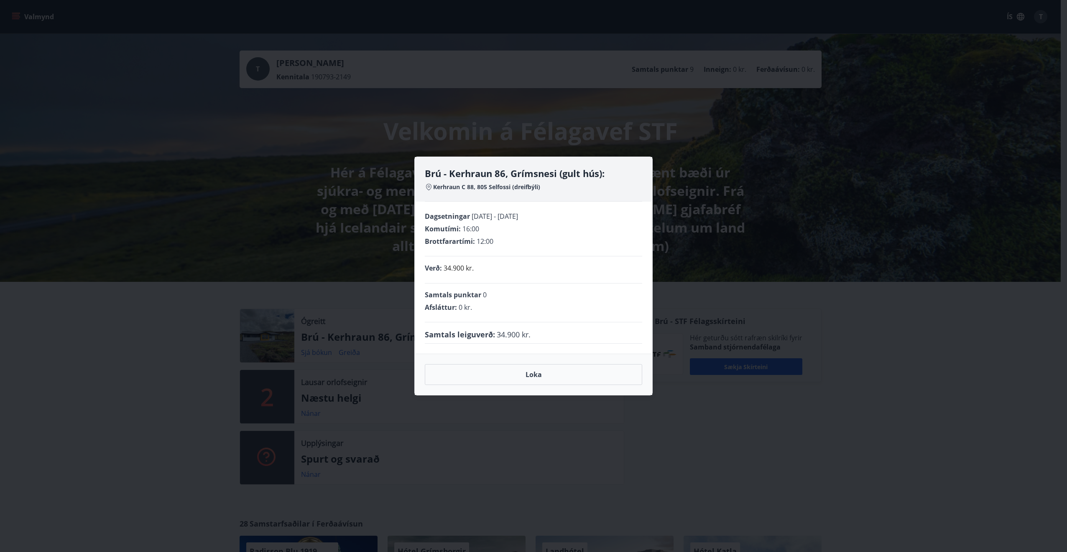
click at [438, 319] on div "Samtals punktar 0 Afsláttur : 0 kr." at bounding box center [533, 303] width 217 height 39
click at [500, 331] on span "34.900 kr." at bounding box center [513, 334] width 34 height 11
click at [537, 372] on button "Loka" at bounding box center [533, 374] width 217 height 21
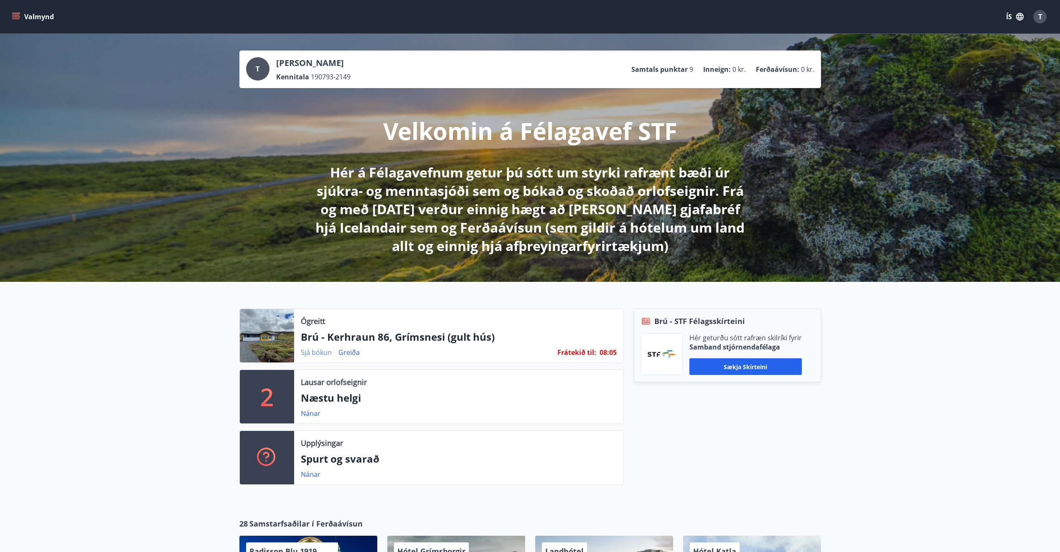
click at [305, 354] on link "Sjá bókun" at bounding box center [316, 352] width 31 height 9
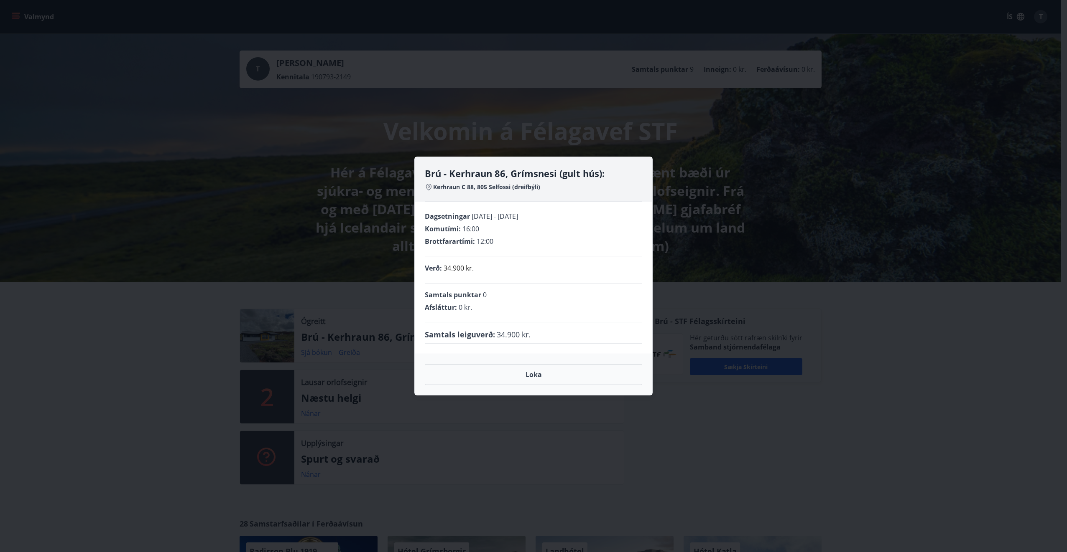
drag, startPoint x: 552, startPoint y: 213, endPoint x: 480, endPoint y: 215, distance: 71.5
click at [480, 215] on div "Dagsetningar 05.12.2025 - 08.12.2025" at bounding box center [533, 216] width 217 height 9
drag, startPoint x: 480, startPoint y: 215, endPoint x: 516, endPoint y: 248, distance: 48.8
click at [516, 248] on div "Dagsetningar 05.12.2025 - 08.12.2025 Komutími : 16:00 Brottfarartími : 12:00" at bounding box center [533, 234] width 217 height 45
drag, startPoint x: 468, startPoint y: 214, endPoint x: 563, endPoint y: 220, distance: 95.0
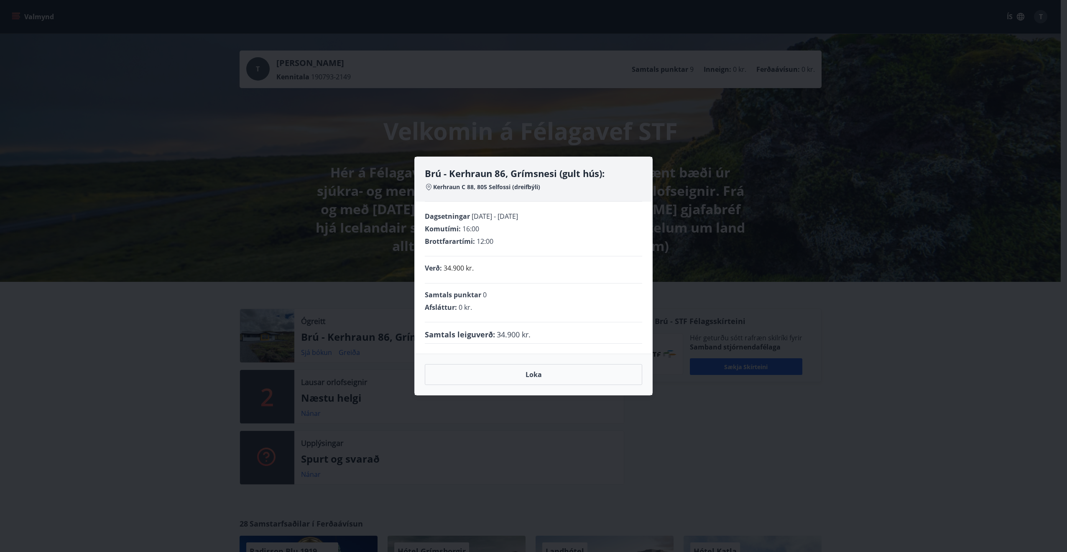
click at [563, 220] on div "Dagsetningar 05.12.2025 - 08.12.2025" at bounding box center [533, 216] width 217 height 9
click at [496, 245] on div "Brottfarartími : 12:00" at bounding box center [533, 241] width 217 height 9
drag, startPoint x: 476, startPoint y: 269, endPoint x: 448, endPoint y: 268, distance: 28.4
click at [448, 268] on div "Verð : 34.900 kr." at bounding box center [533, 268] width 217 height 10
click at [178, 333] on div "Brú - Kerhraun 86, Grímsnesi (gult hús): Kerhraun C 88, 805 Selfossi (dreifbýli…" at bounding box center [533, 276] width 1067 height 552
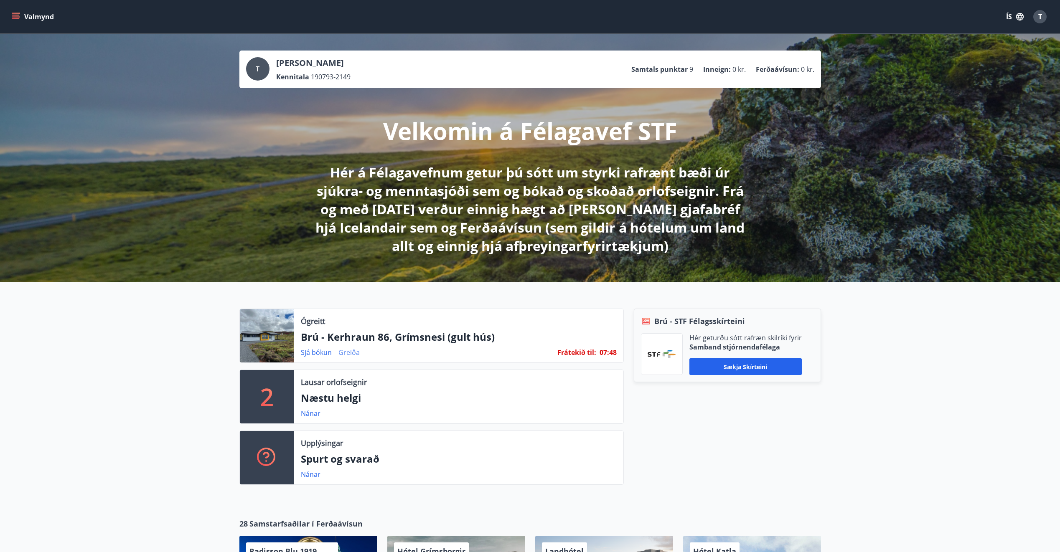
click at [353, 354] on link "Greiða" at bounding box center [349, 352] width 21 height 9
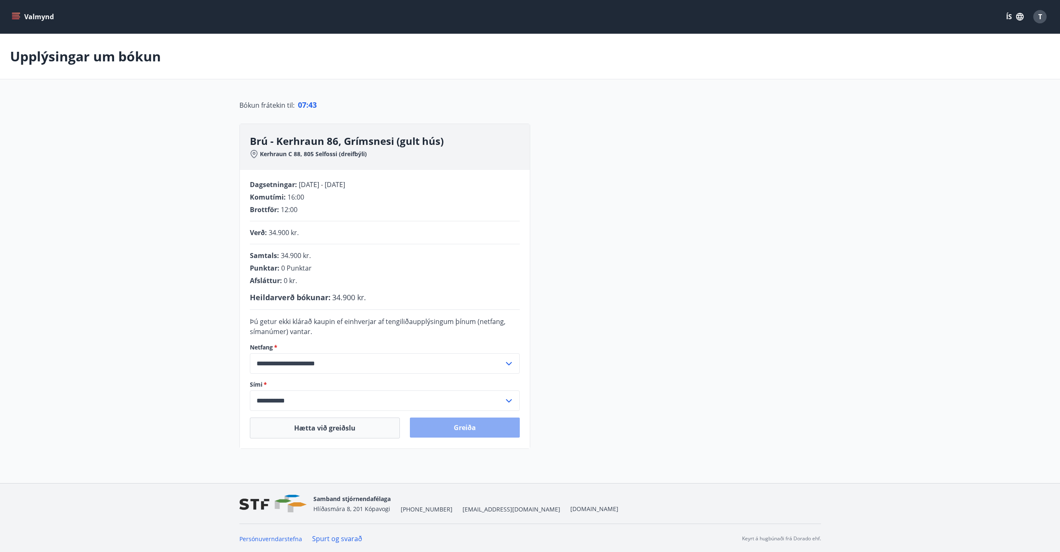
click at [460, 423] on button "Greiða" at bounding box center [465, 428] width 110 height 20
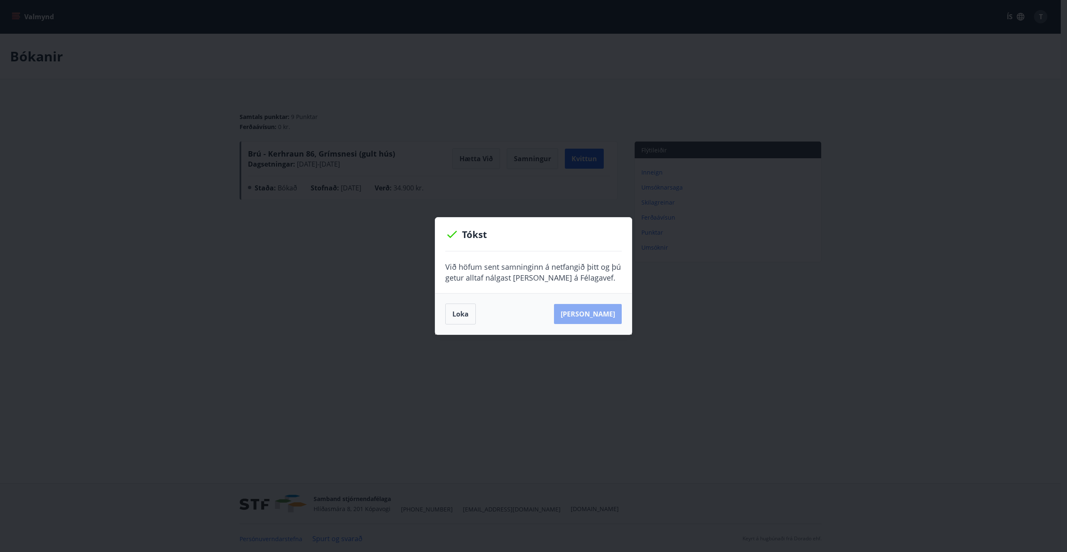
click at [603, 318] on button "[PERSON_NAME]" at bounding box center [588, 314] width 68 height 20
click at [598, 317] on button "[PERSON_NAME]" at bounding box center [588, 314] width 68 height 20
click at [461, 318] on button "Loka" at bounding box center [460, 314] width 31 height 21
